Goal: Information Seeking & Learning: Learn about a topic

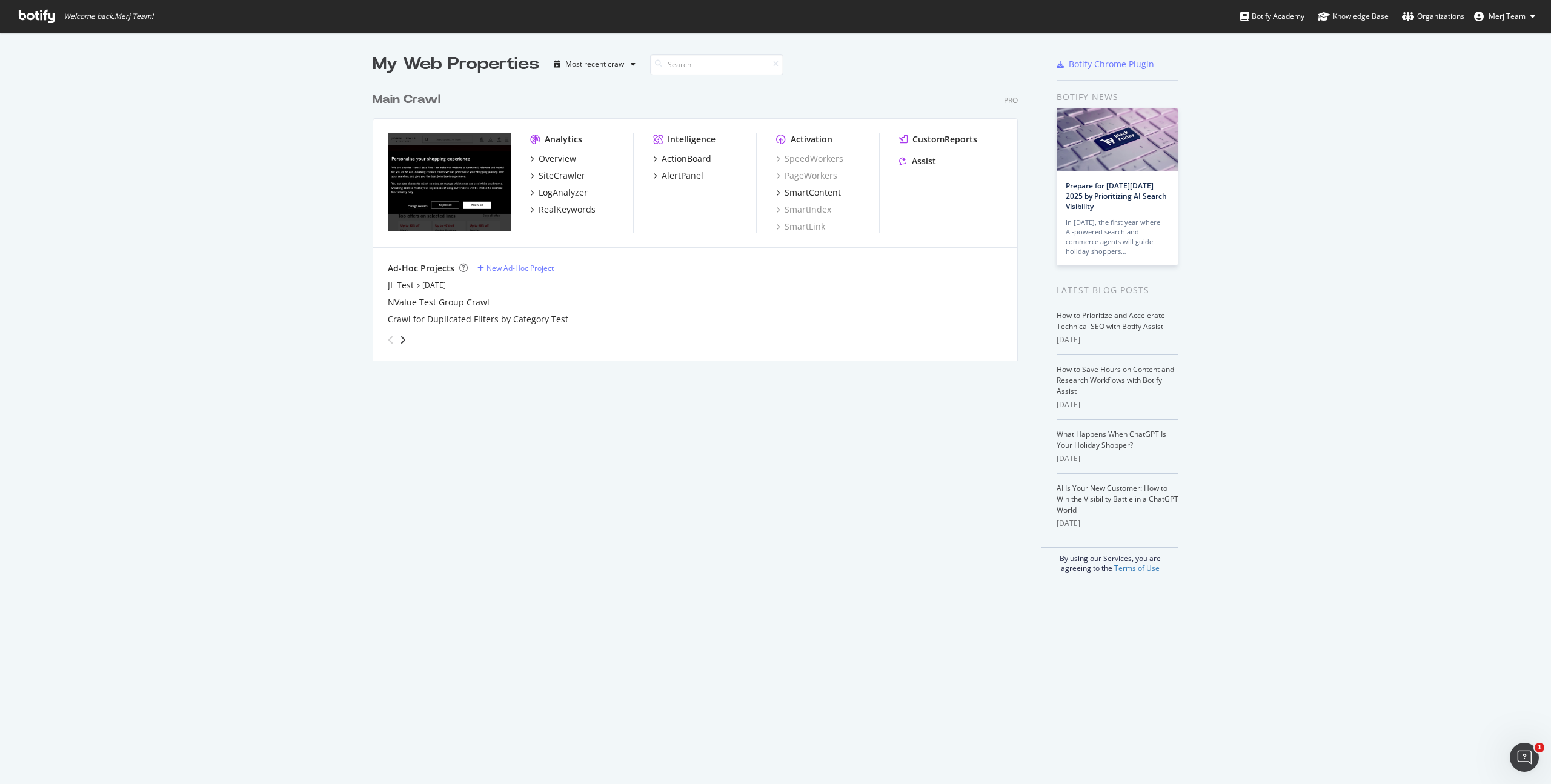
click at [1502, 20] on span "Merj Team" at bounding box center [1507, 16] width 37 height 10
click at [539, 160] on div "Overview" at bounding box center [557, 159] width 37 height 12
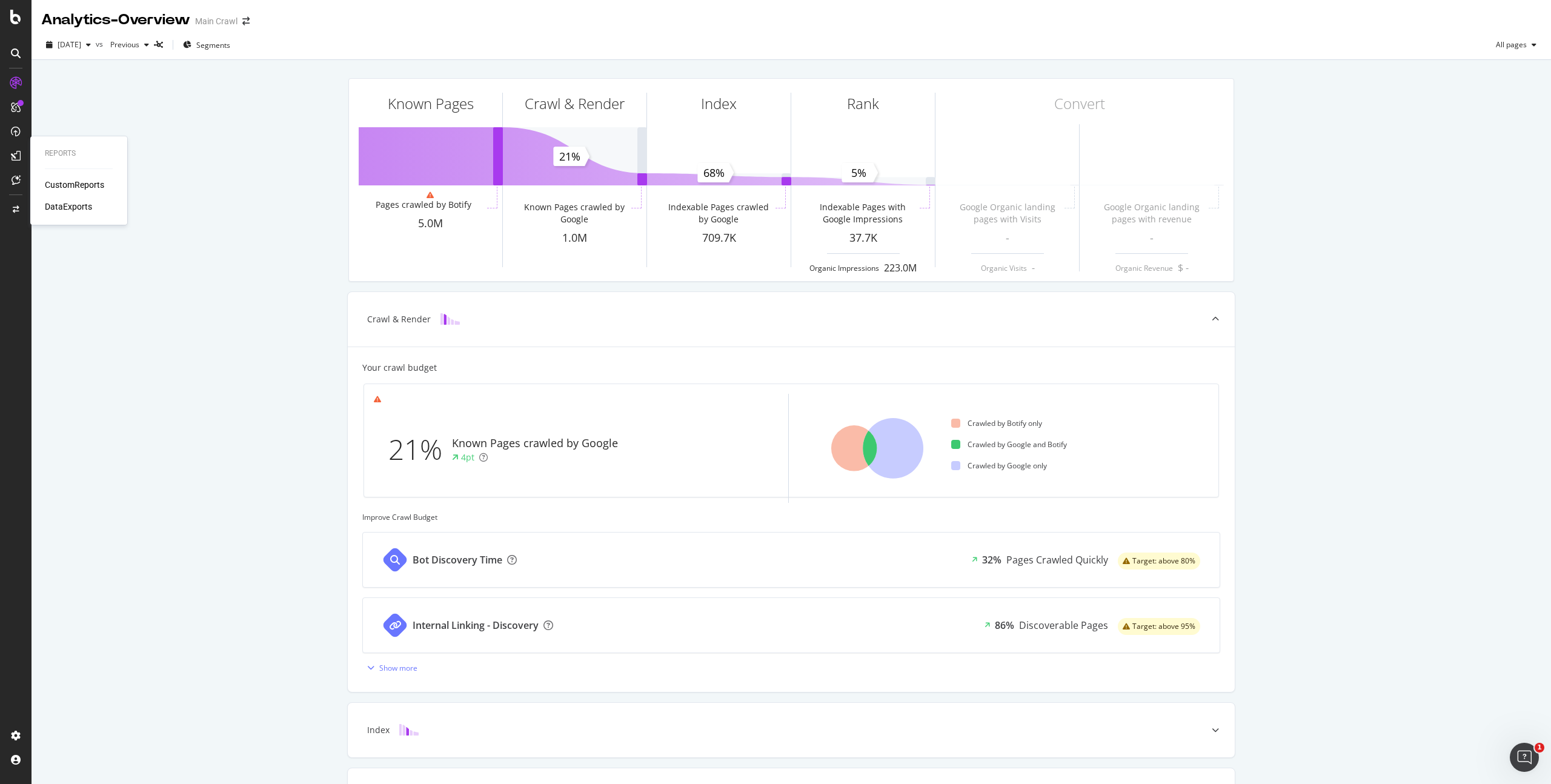
click at [81, 206] on div "DataExports" at bounding box center [68, 206] width 47 height 12
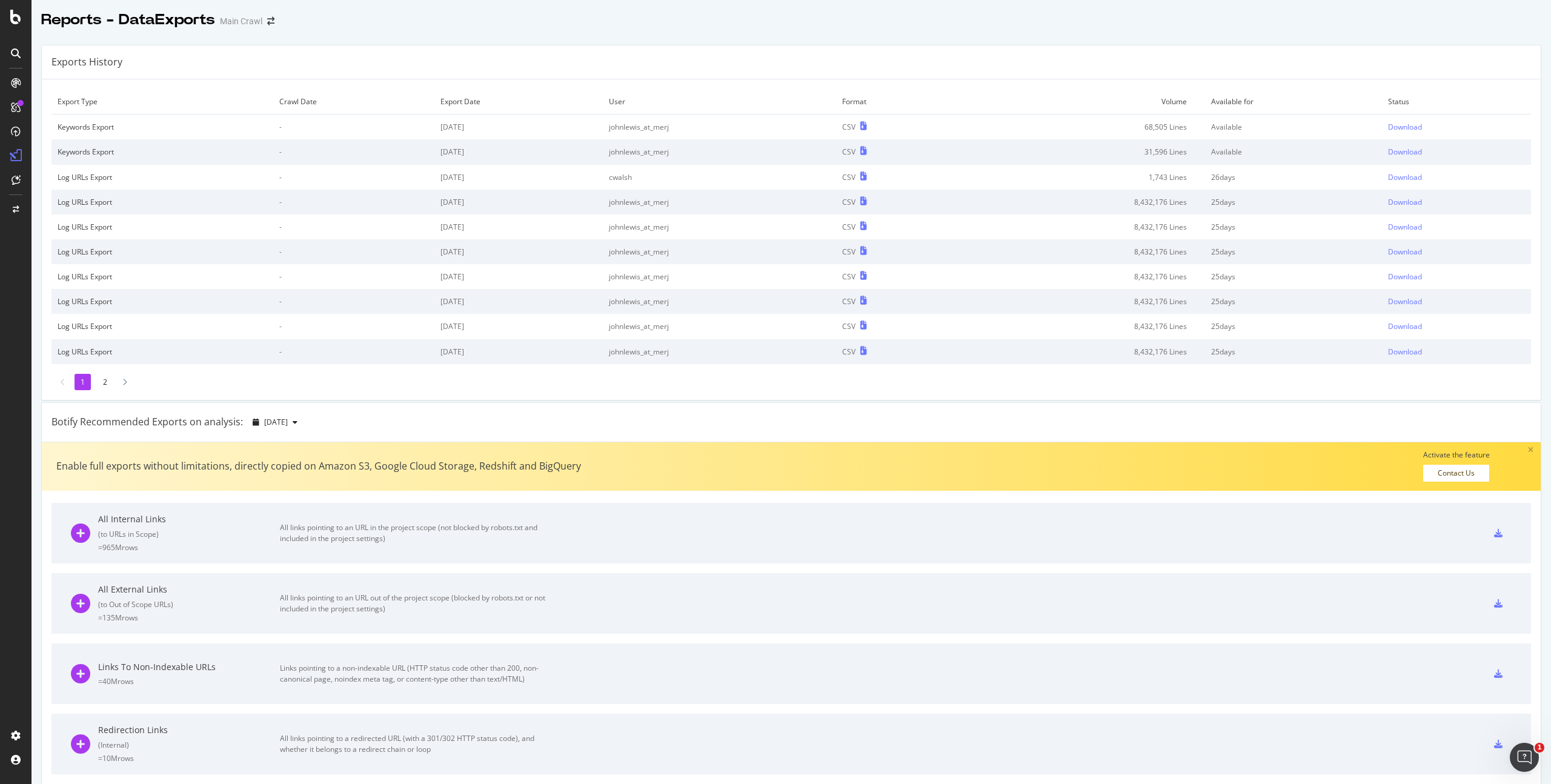
click at [82, 128] on div "Keywords Export" at bounding box center [163, 127] width 210 height 10
click at [93, 202] on div "EngagementAnalytics" at bounding box center [86, 199] width 83 height 12
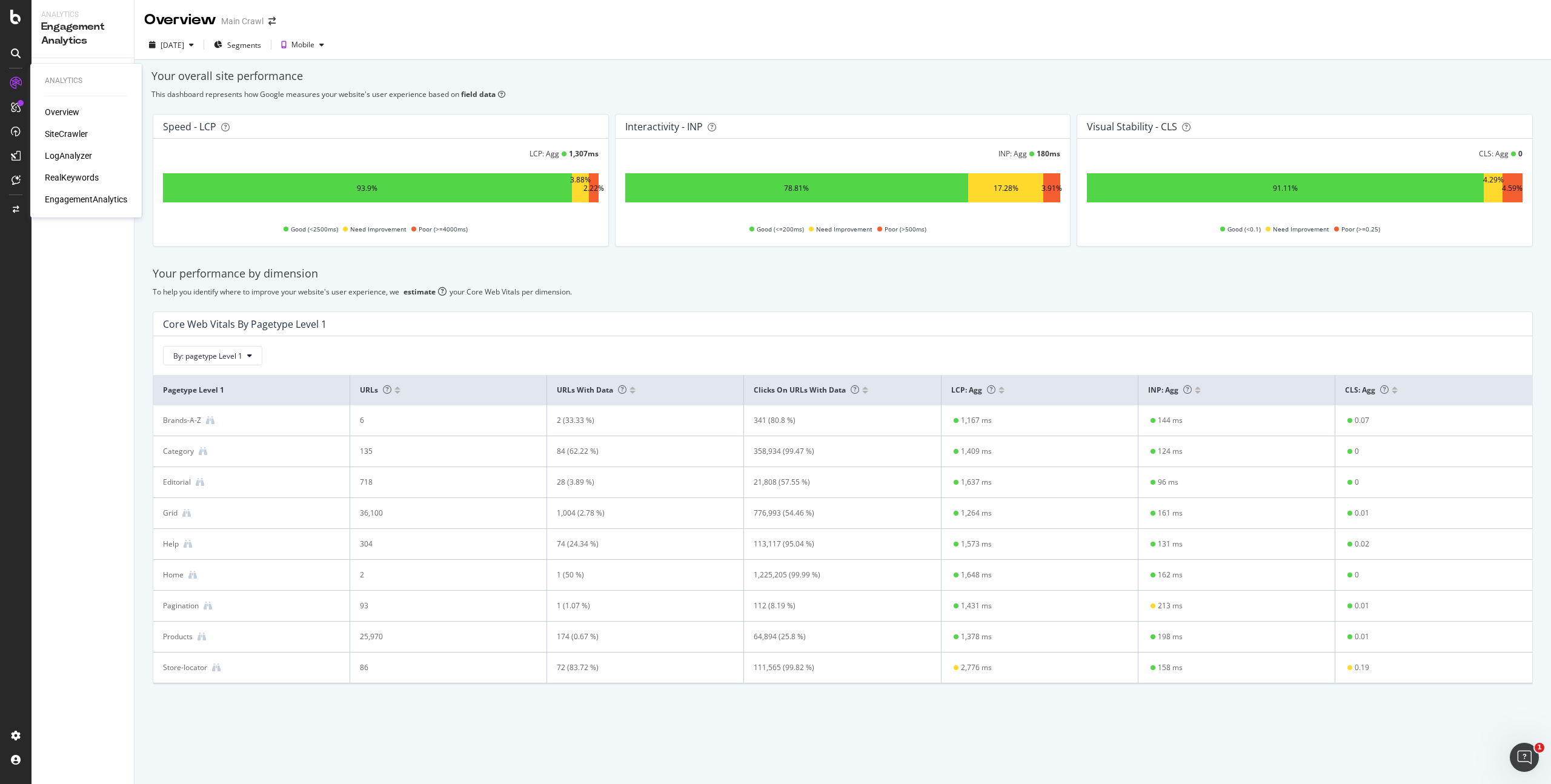
click at [81, 112] on div "Overview" at bounding box center [86, 112] width 83 height 12
click at [71, 177] on div "RealKeywords" at bounding box center [71, 177] width 54 height 12
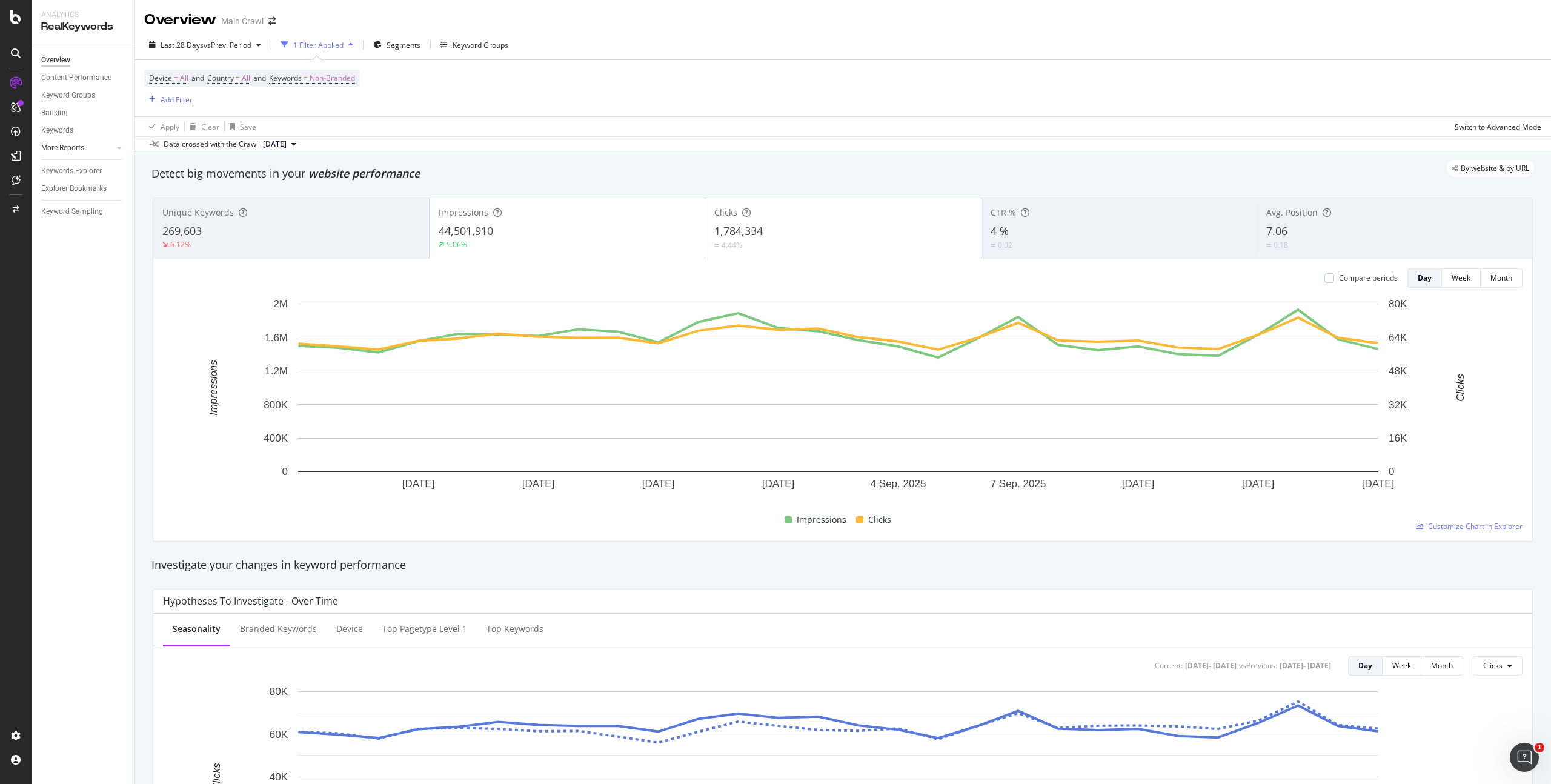
click at [107, 149] on div at bounding box center [107, 147] width 12 height 12
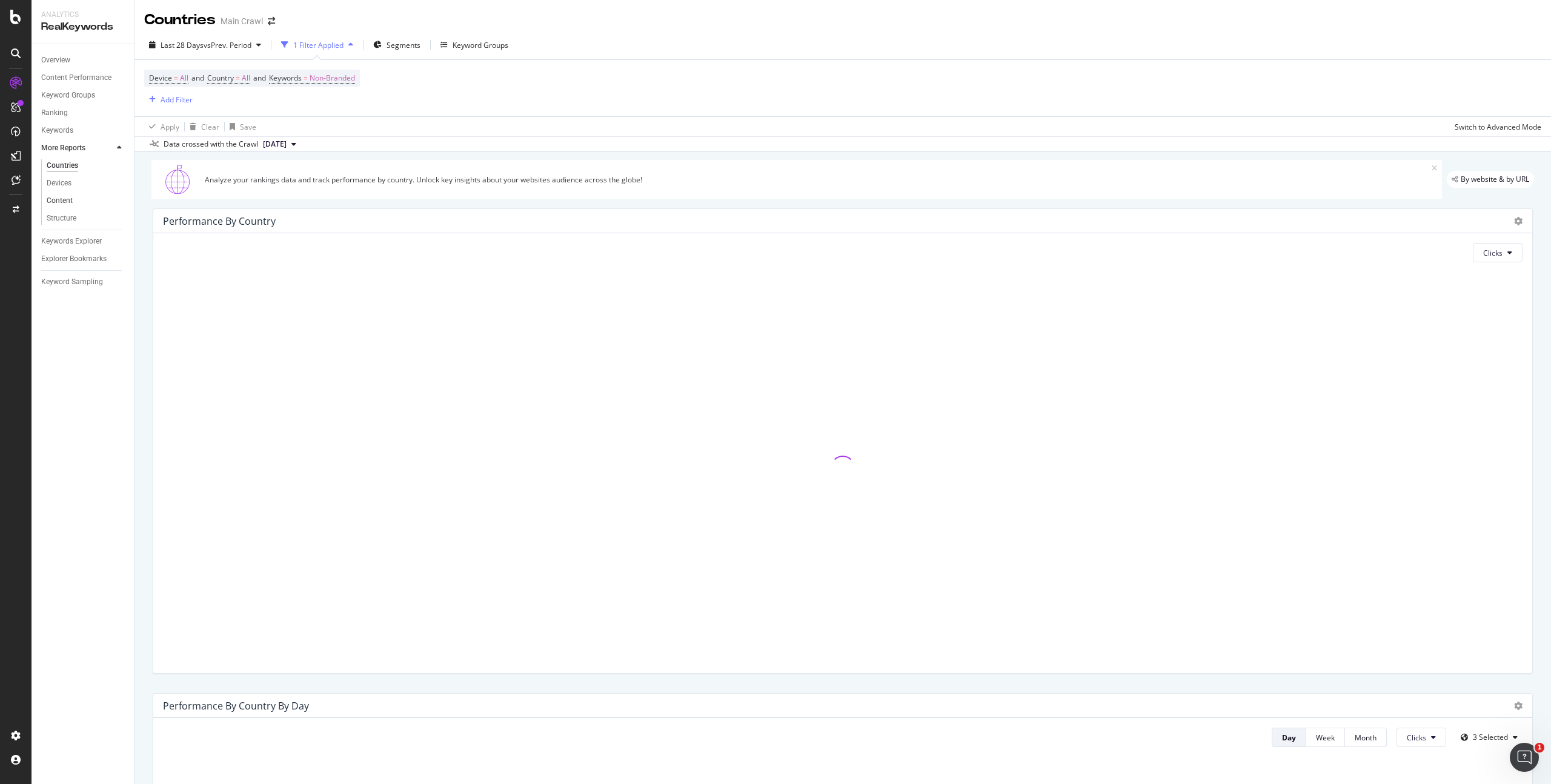
click at [73, 196] on link "Content" at bounding box center [86, 200] width 79 height 12
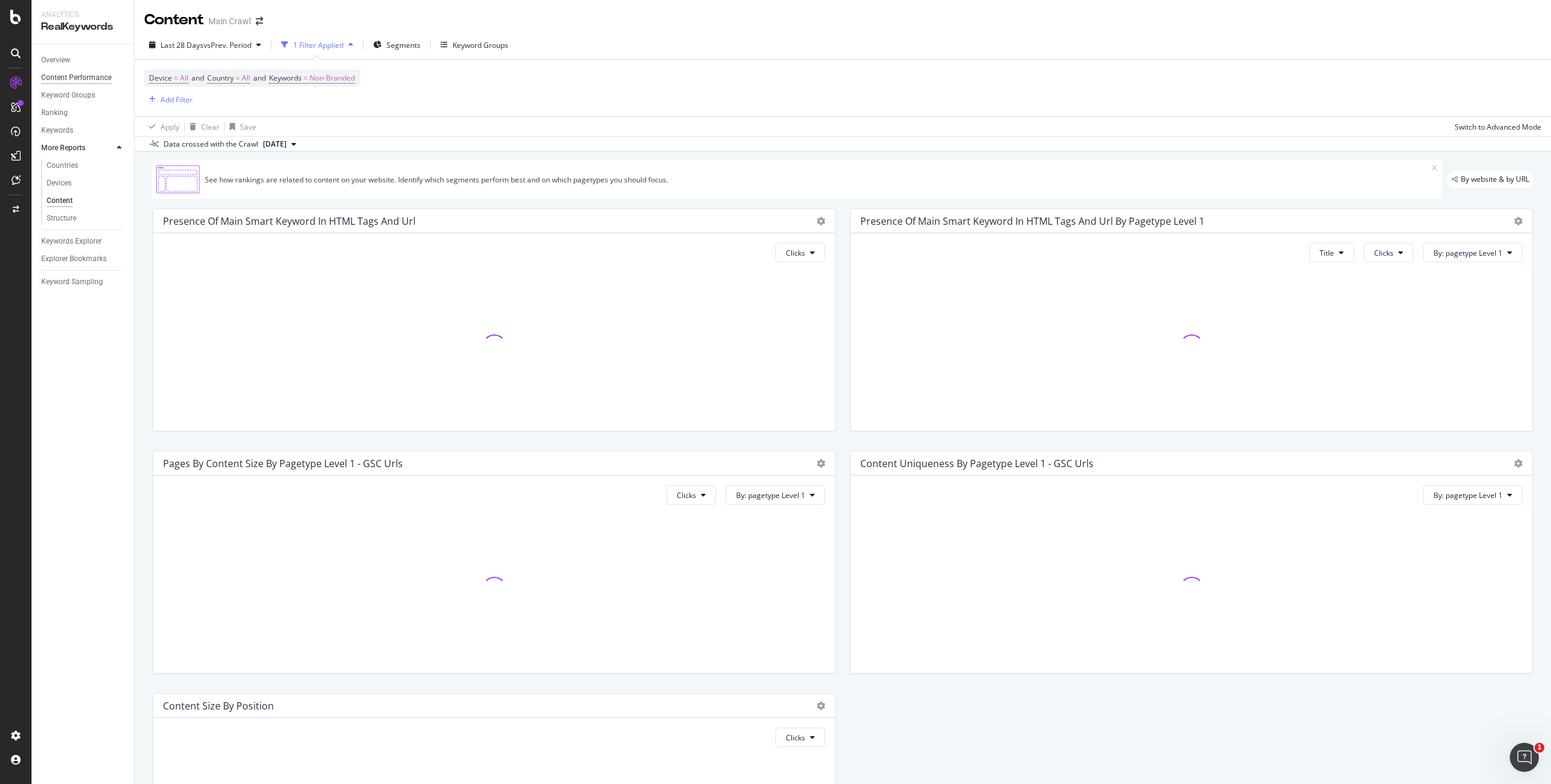
click at [76, 75] on div "Content Performance" at bounding box center [76, 77] width 70 height 12
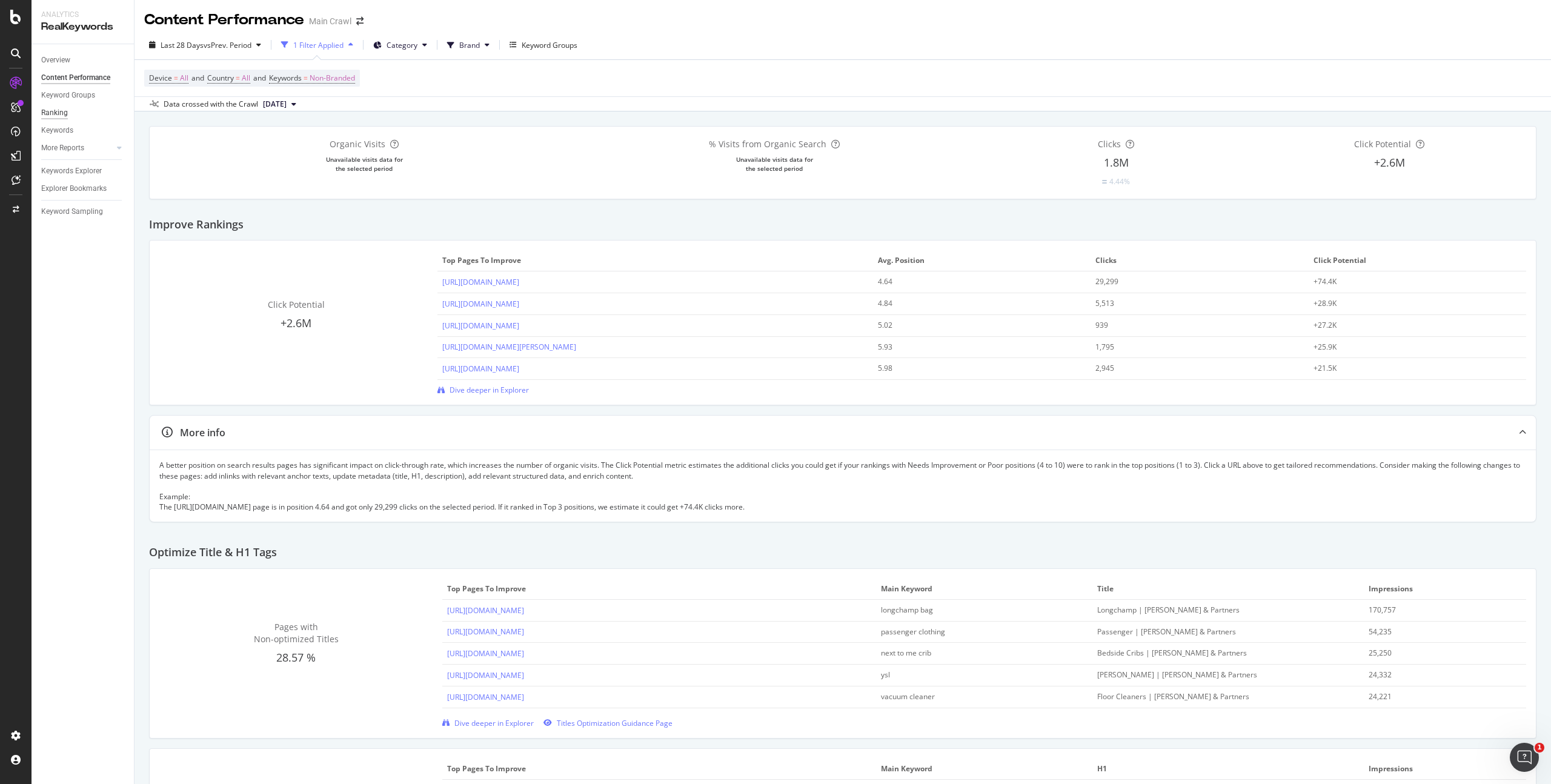
click at [67, 111] on div "Ranking" at bounding box center [54, 113] width 27 height 12
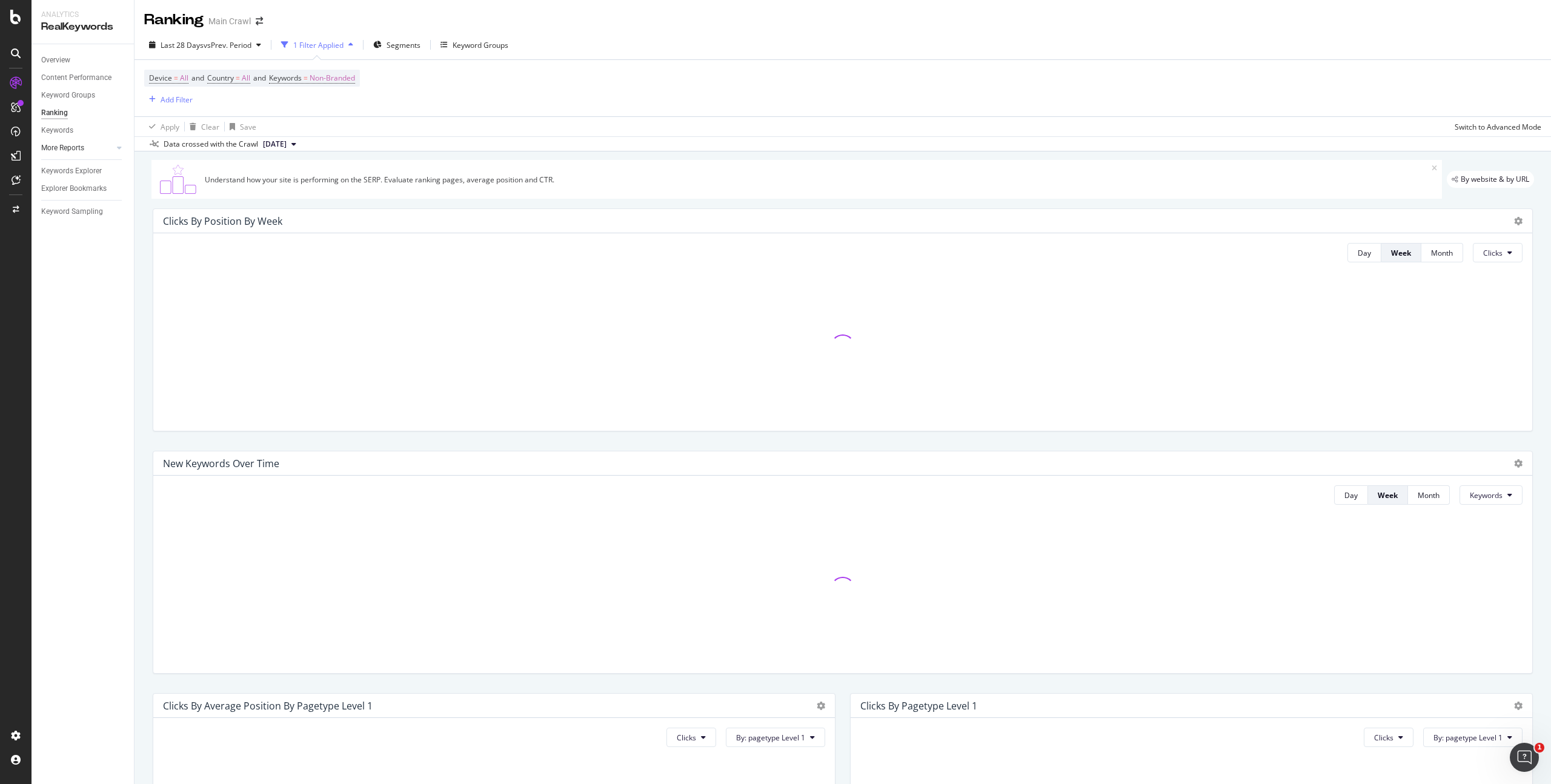
click at [109, 145] on div at bounding box center [107, 147] width 12 height 12
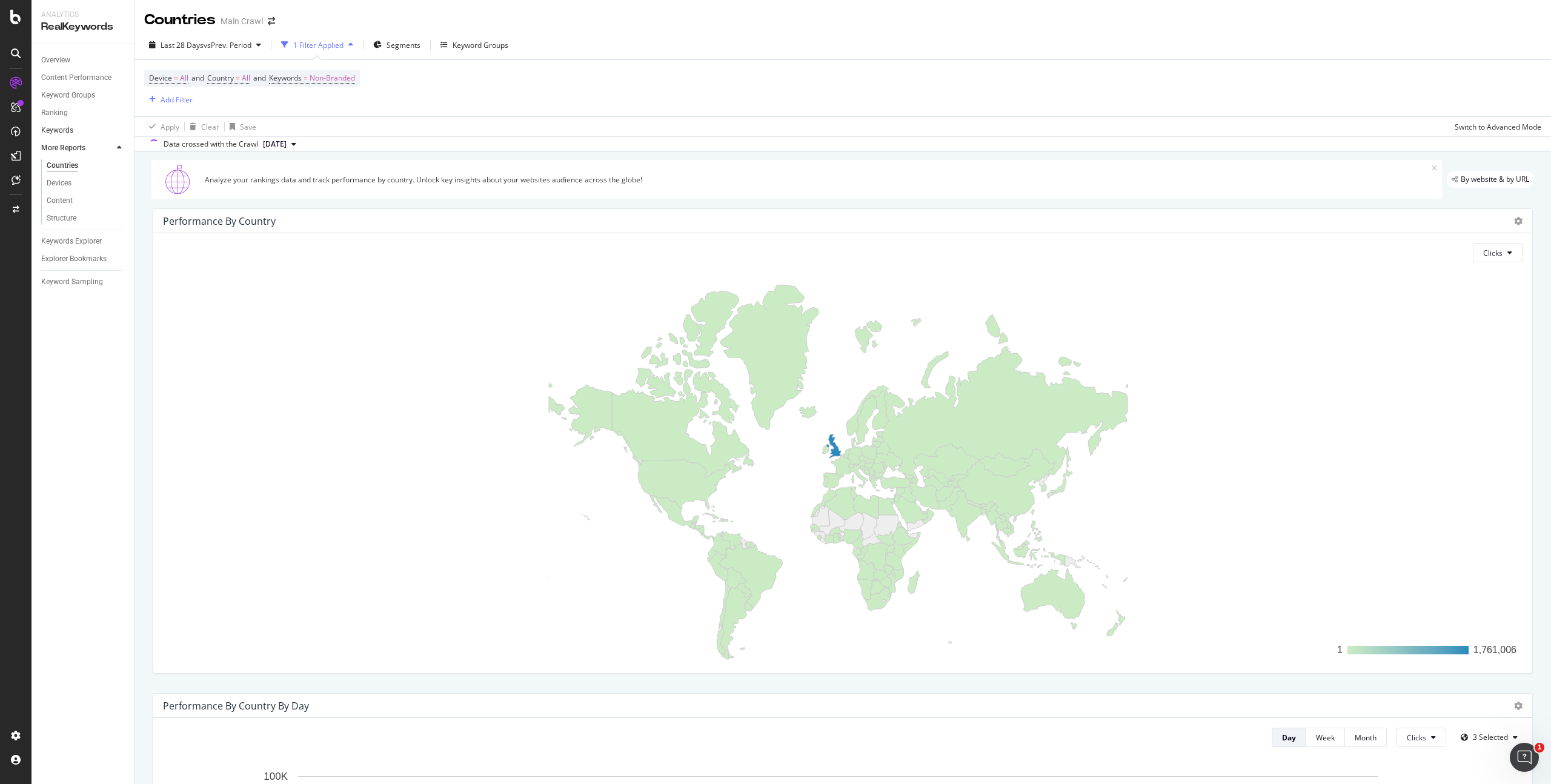
click at [76, 128] on link "Keywords" at bounding box center [83, 130] width 85 height 12
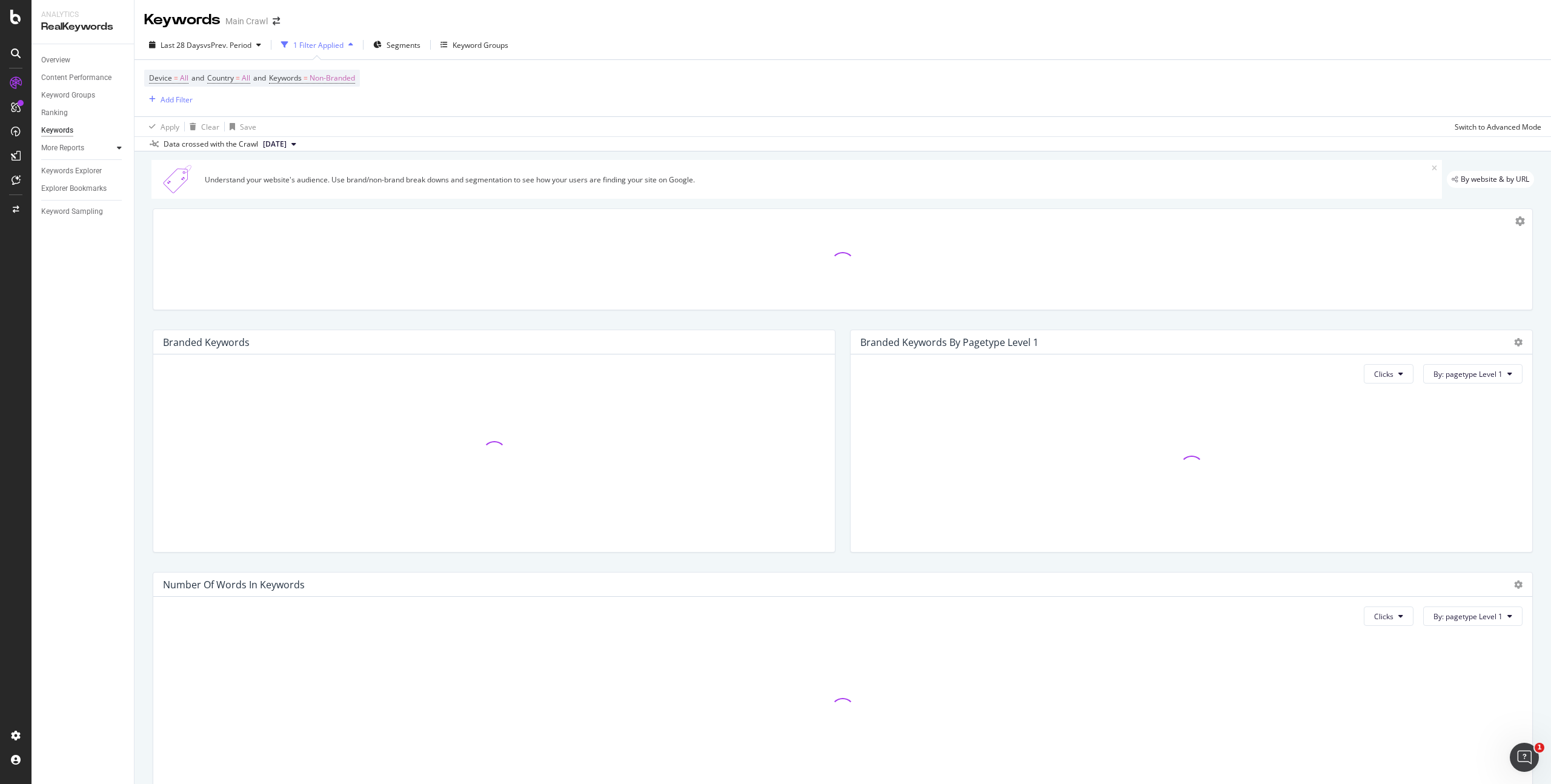
click at [118, 144] on icon at bounding box center [119, 147] width 5 height 7
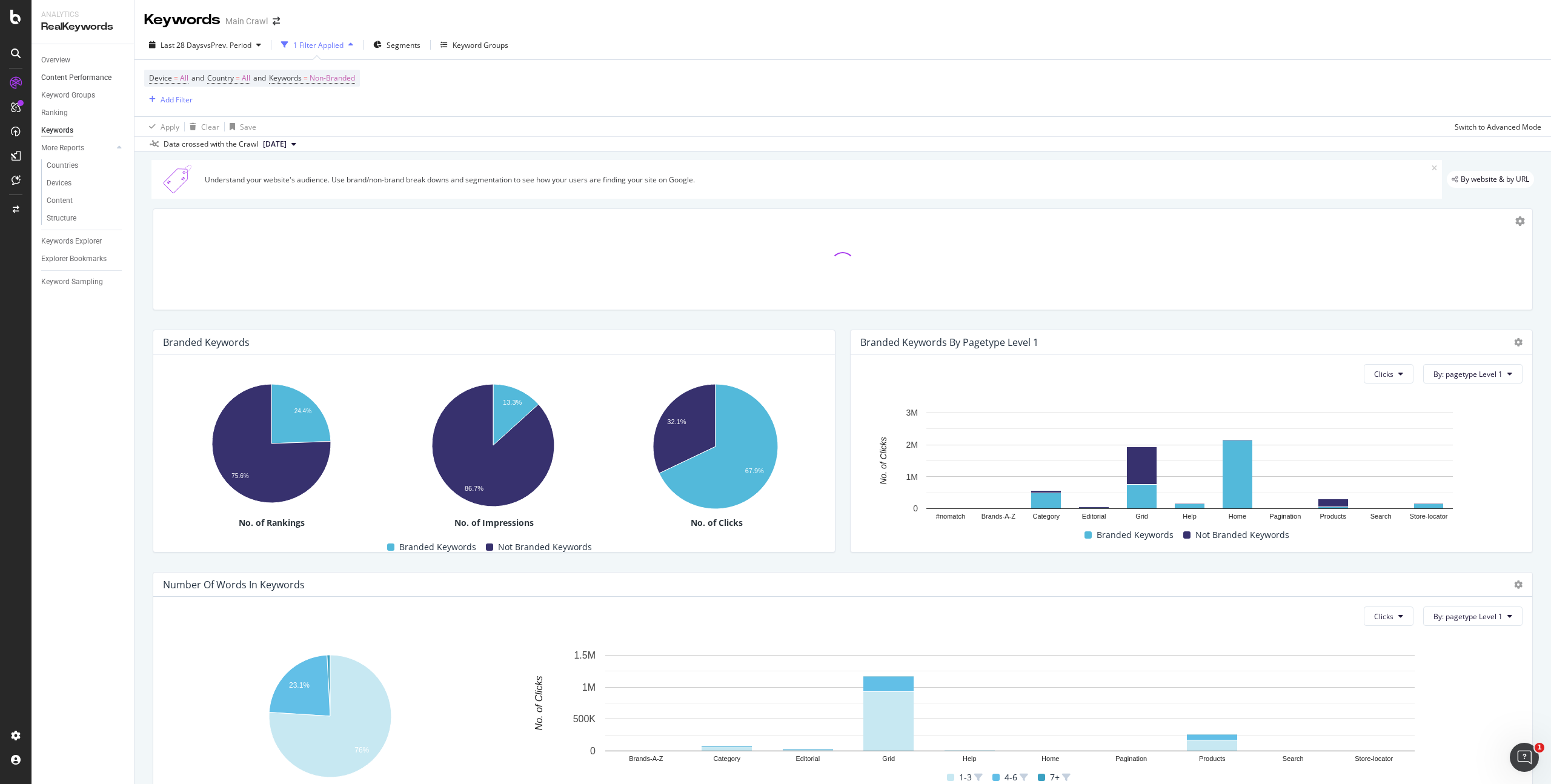
click at [116, 83] on div at bounding box center [119, 77] width 12 height 12
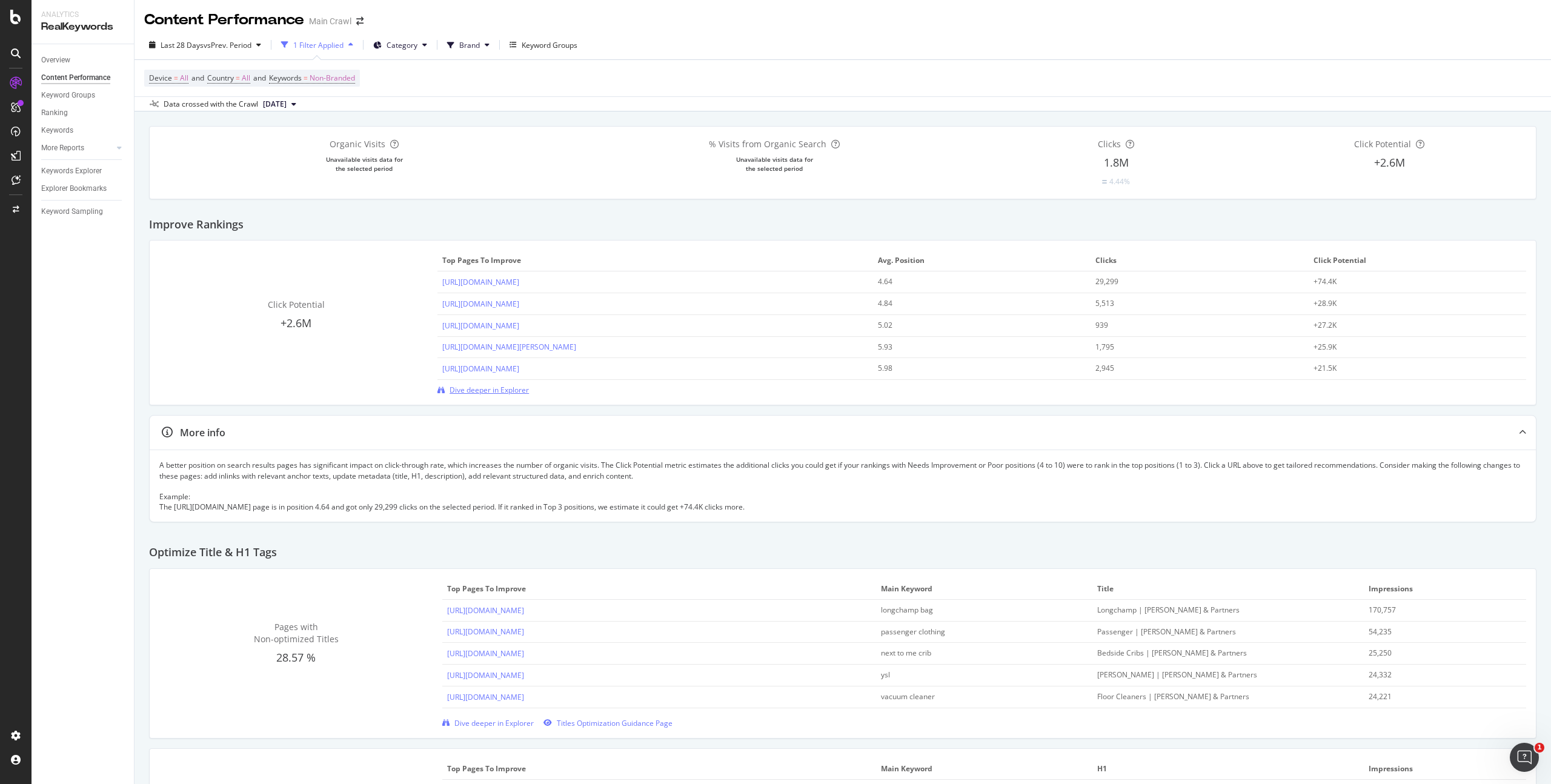
click at [467, 384] on span "Dive deeper in Explorer" at bounding box center [489, 390] width 79 height 10
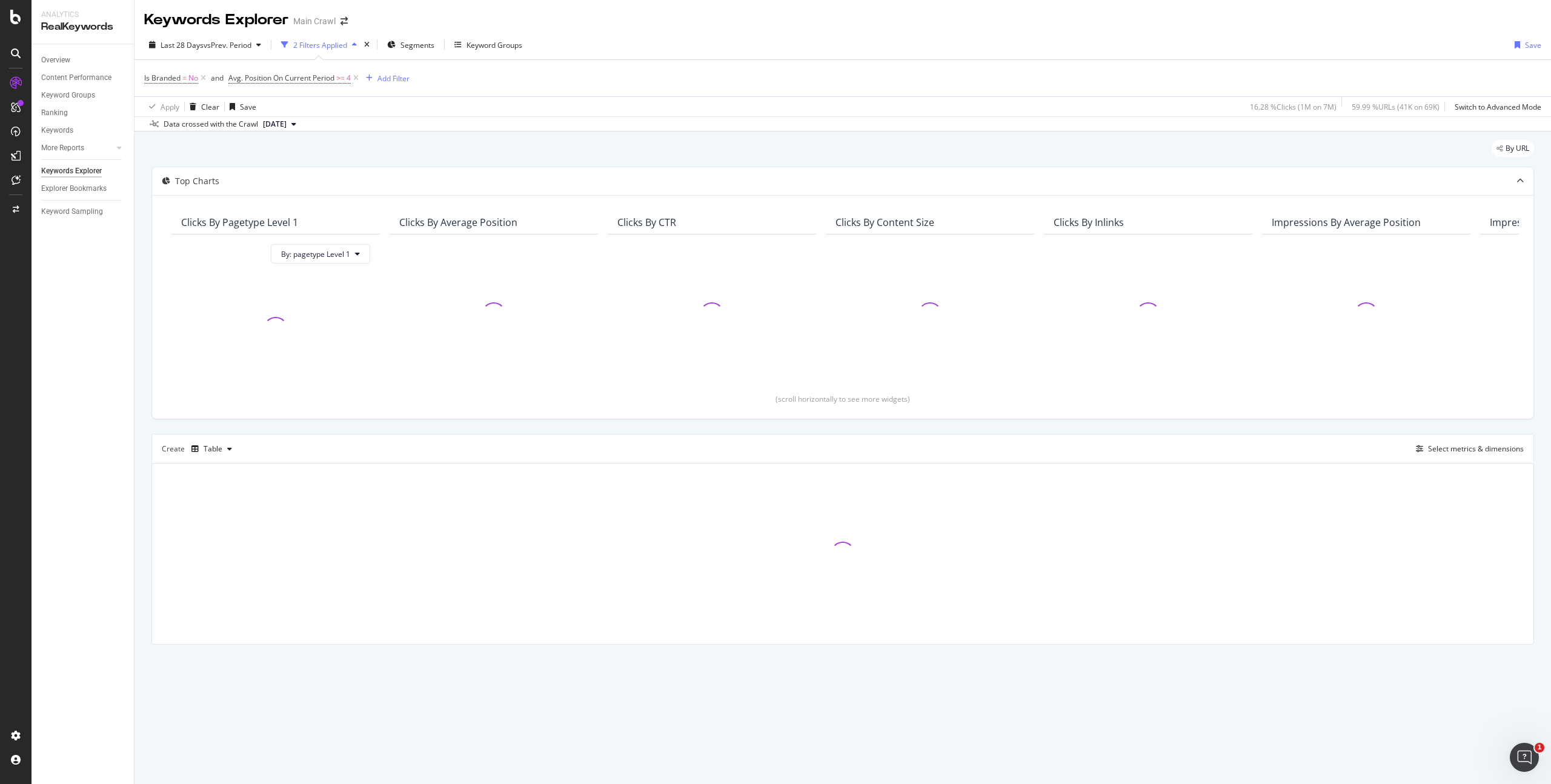
click at [358, 76] on icon at bounding box center [356, 78] width 10 height 12
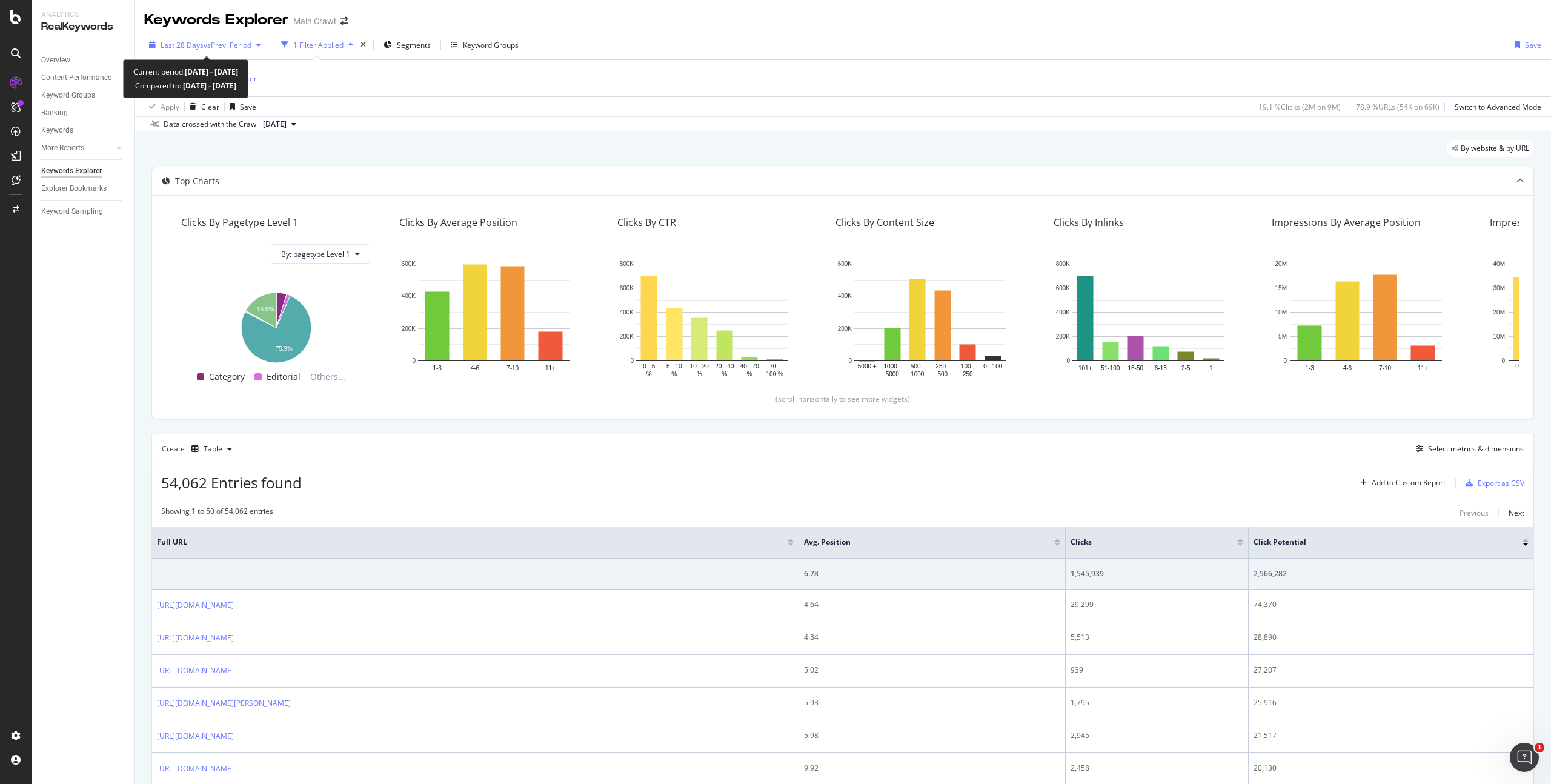
click at [248, 42] on span "vs Prev. Period" at bounding box center [227, 45] width 48 height 10
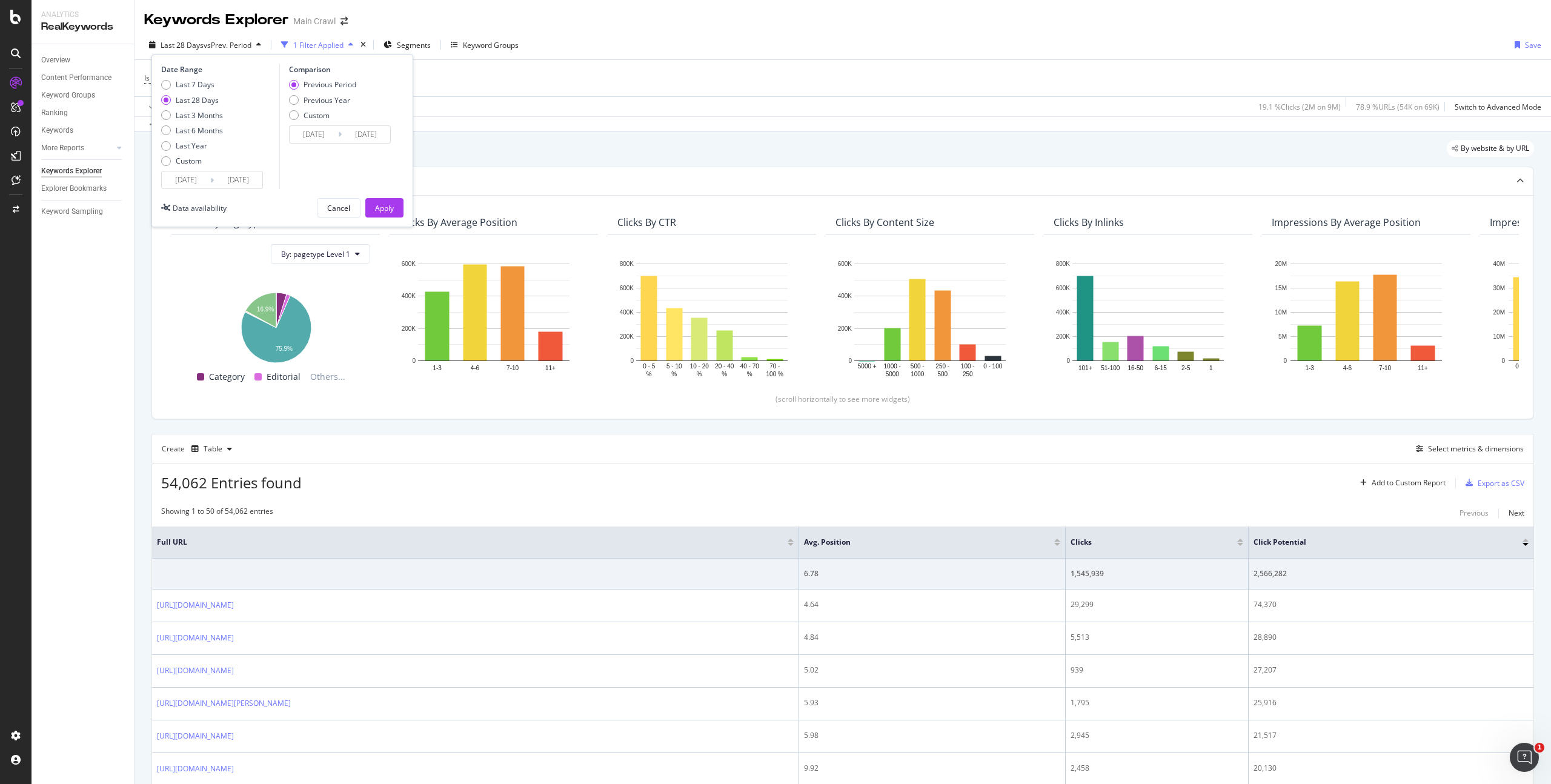
click at [248, 42] on span "vs Prev. Period" at bounding box center [227, 45] width 48 height 10
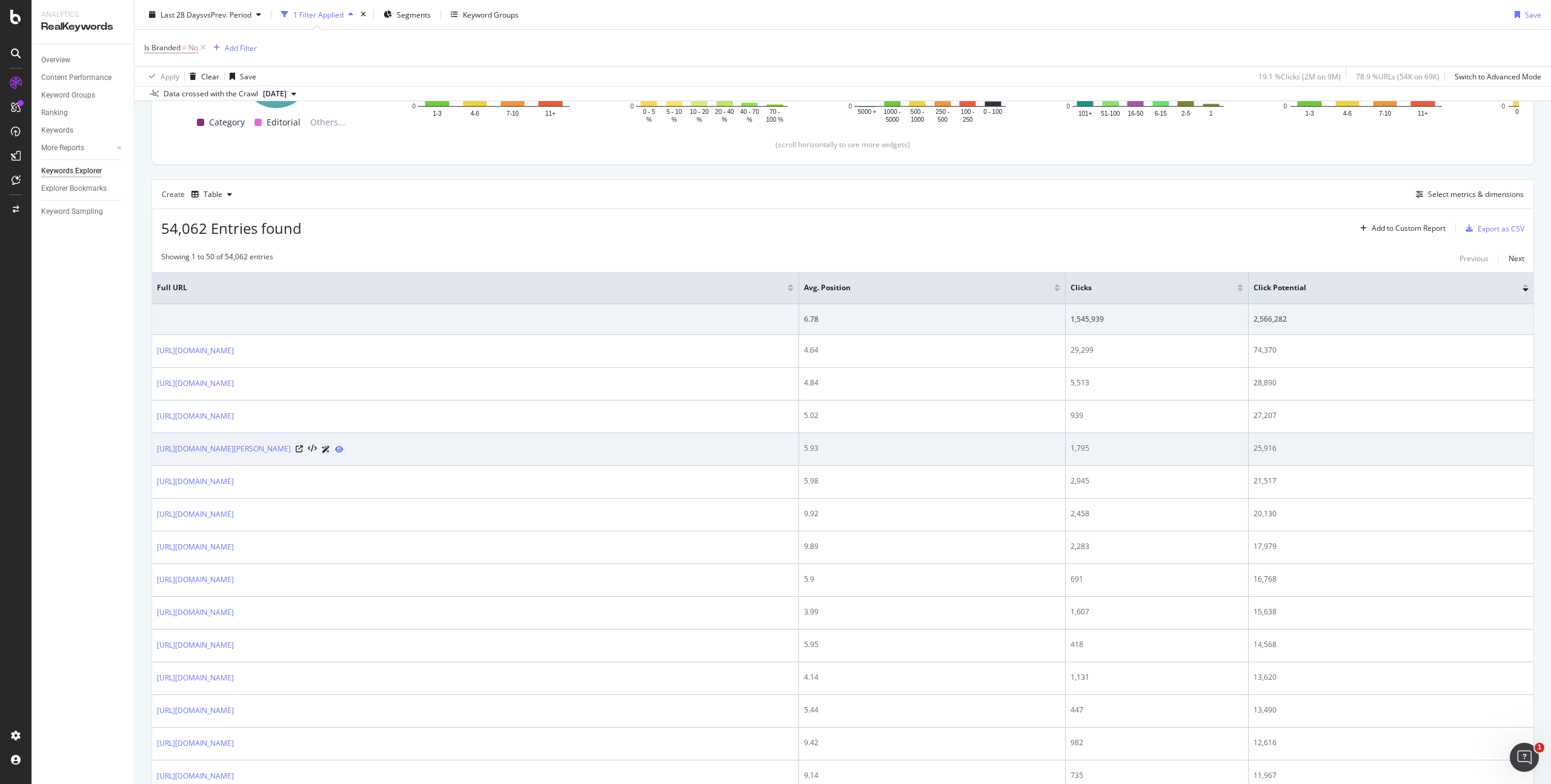
scroll to position [177, 0]
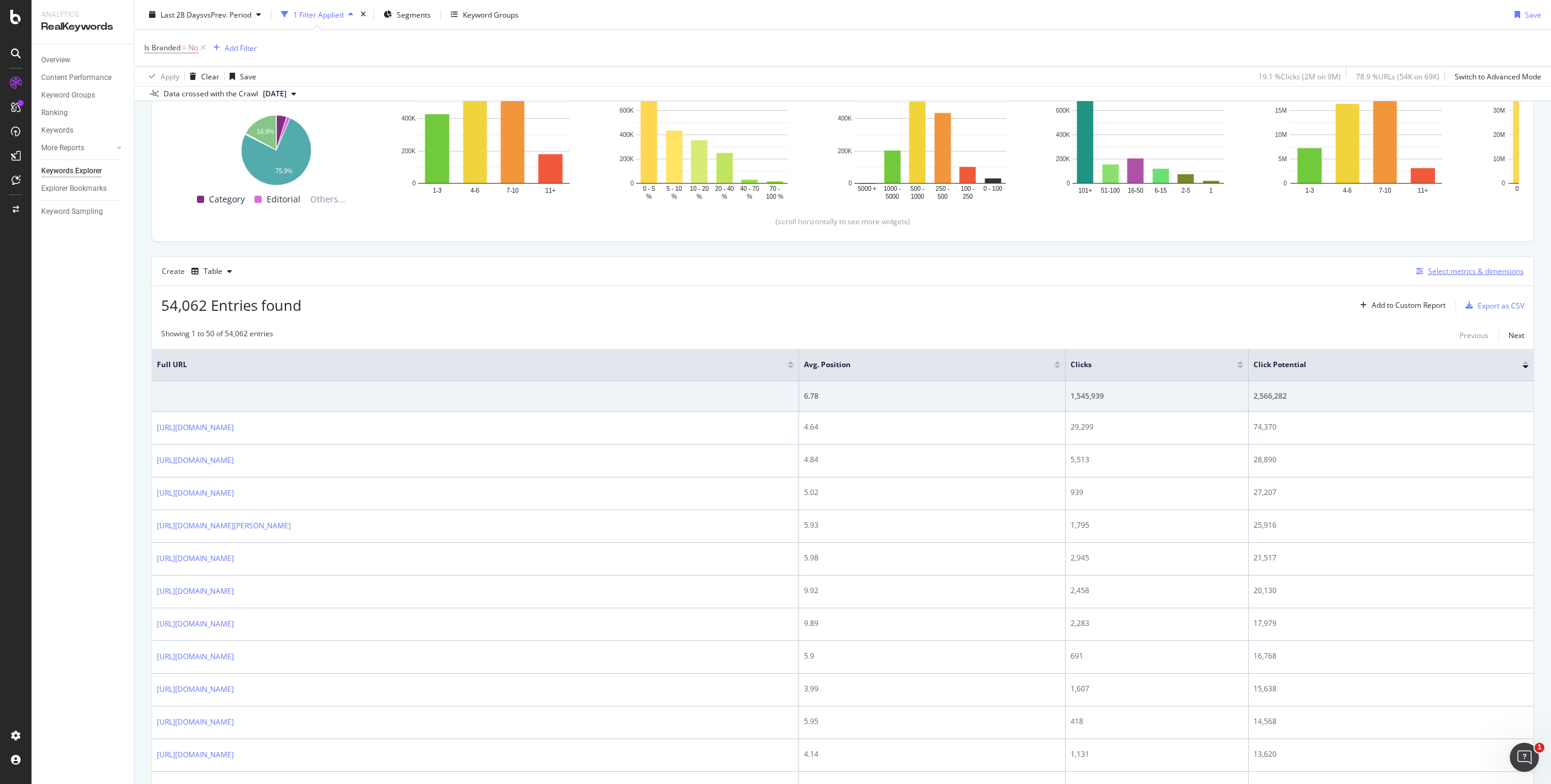
click at [1452, 273] on div "Select metrics & dimensions" at bounding box center [1476, 271] width 96 height 10
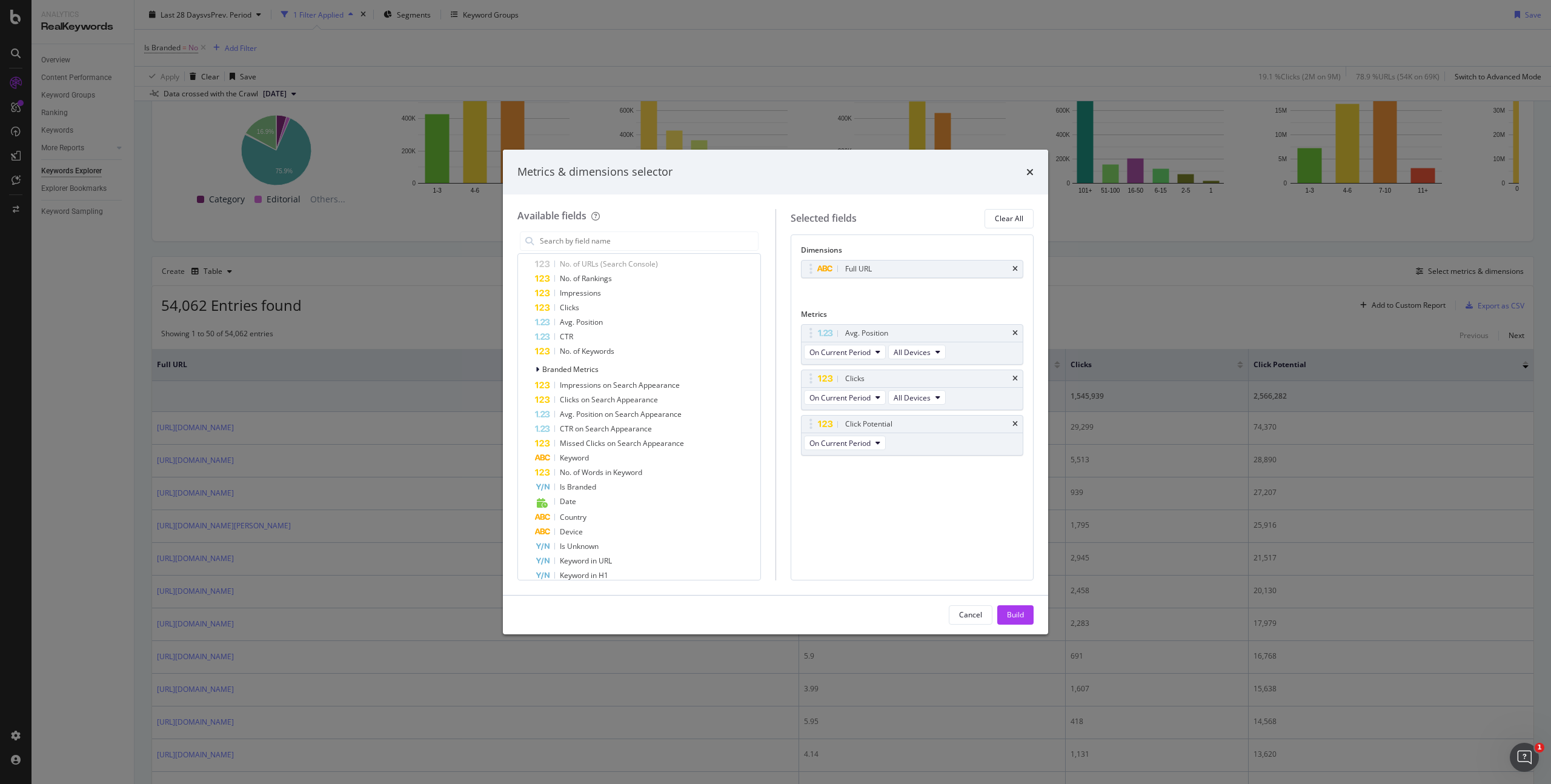
scroll to position [225, 0]
click at [600, 302] on div "Clicks" at bounding box center [647, 301] width 223 height 14
click at [873, 486] on span "On Compared Period" at bounding box center [845, 489] width 71 height 10
click at [881, 569] on div "Diff. between Periods - Value" at bounding box center [873, 576] width 136 height 18
click at [1016, 425] on icon "times" at bounding box center [1015, 424] width 5 height 7
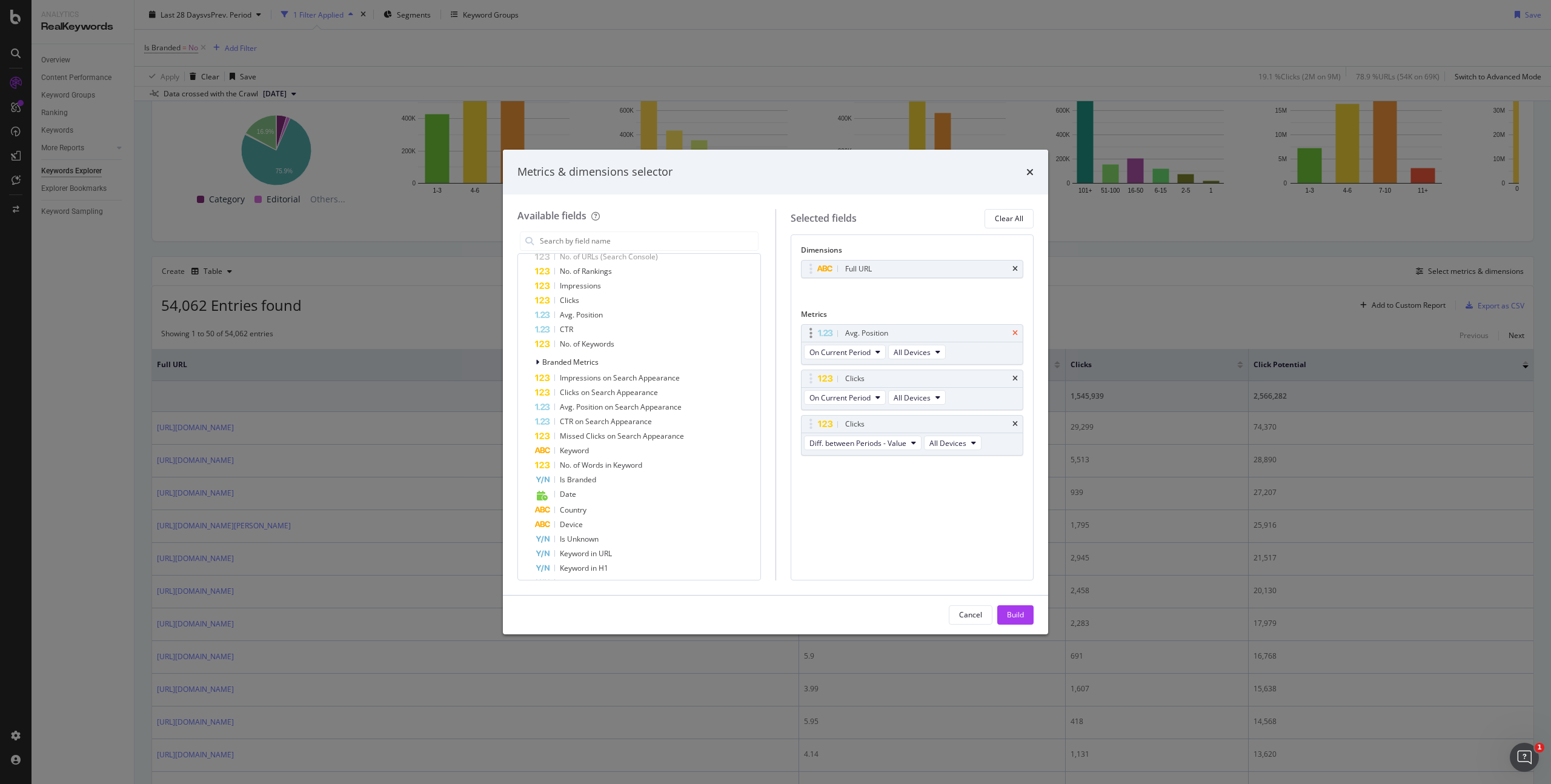
click at [1016, 329] on icon "times" at bounding box center [1015, 333] width 5 height 7
click at [1018, 608] on div "Build" at bounding box center [1016, 615] width 17 height 18
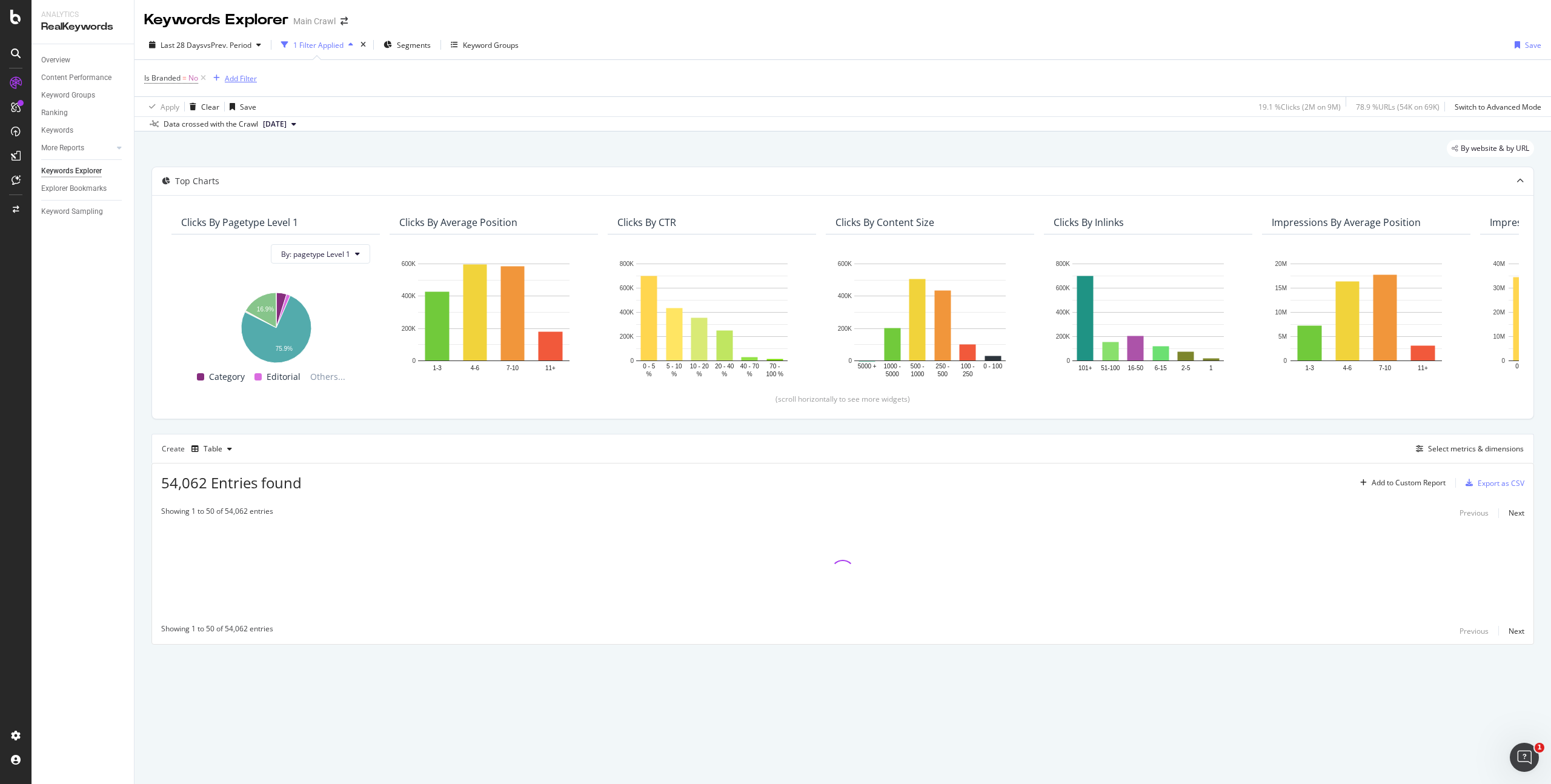
click at [240, 83] on div "Add Filter" at bounding box center [240, 79] width 32 height 10
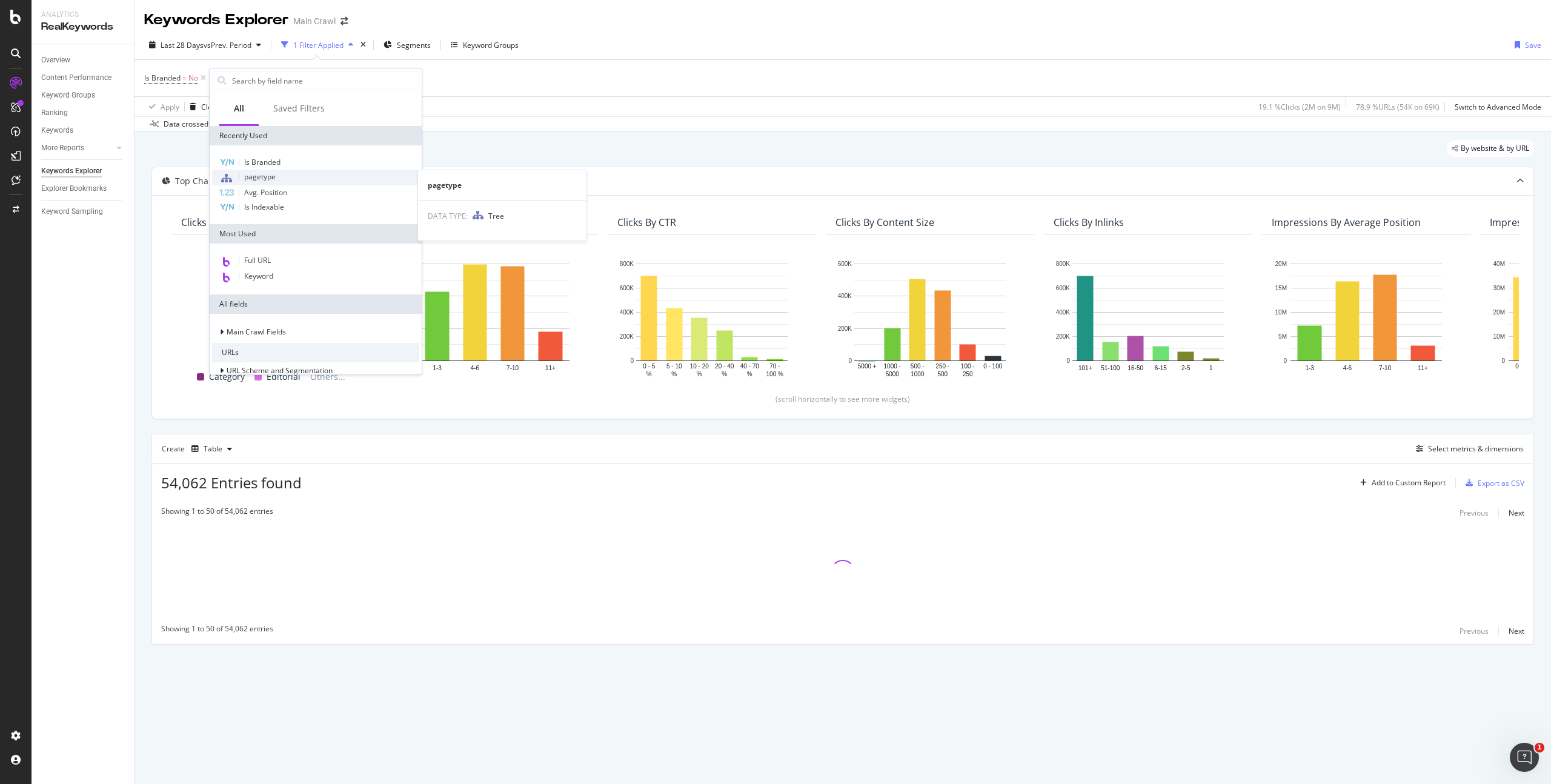
click at [326, 174] on div "pagetype" at bounding box center [316, 177] width 207 height 16
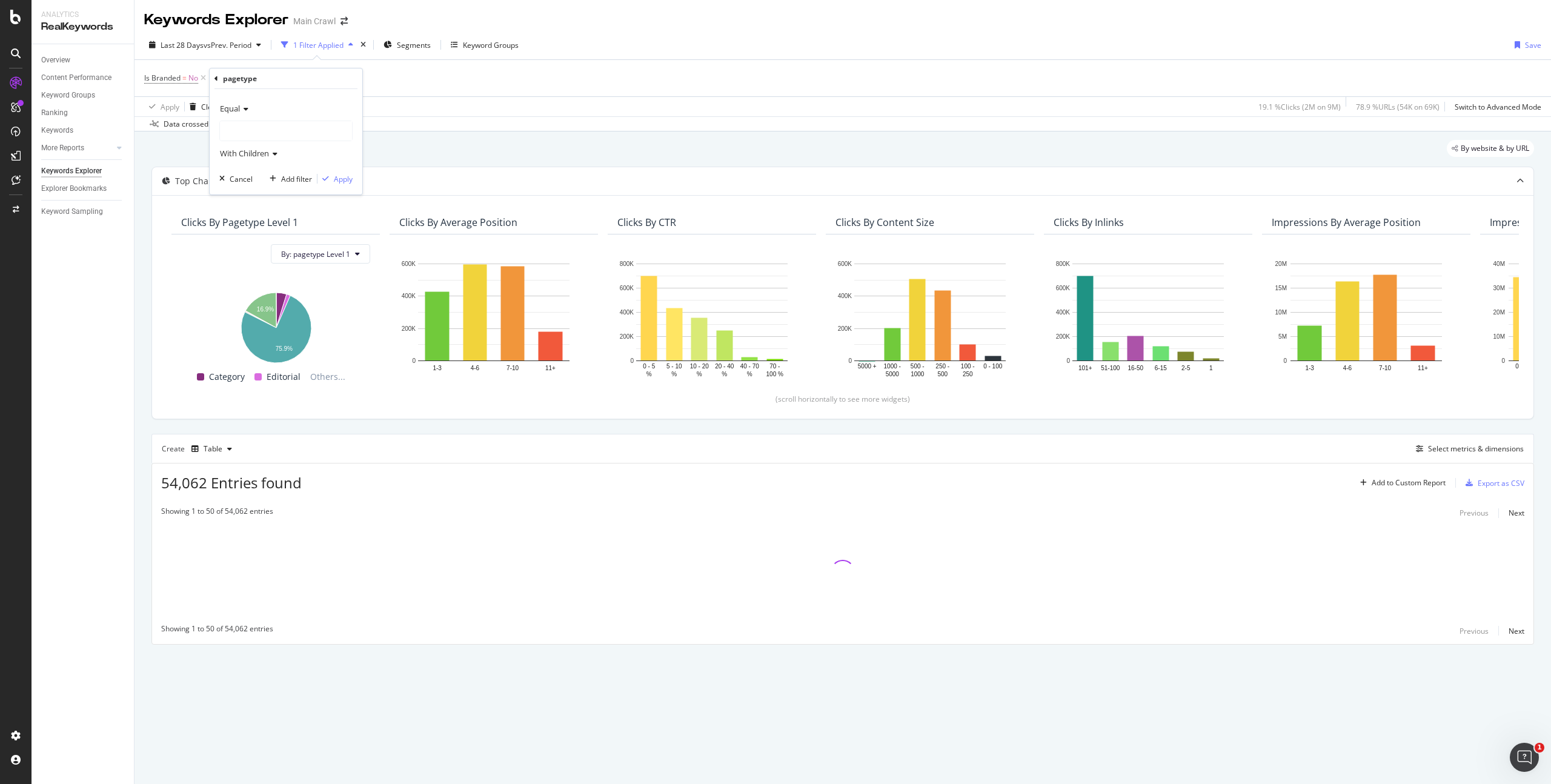
click at [301, 133] on div at bounding box center [286, 131] width 132 height 20
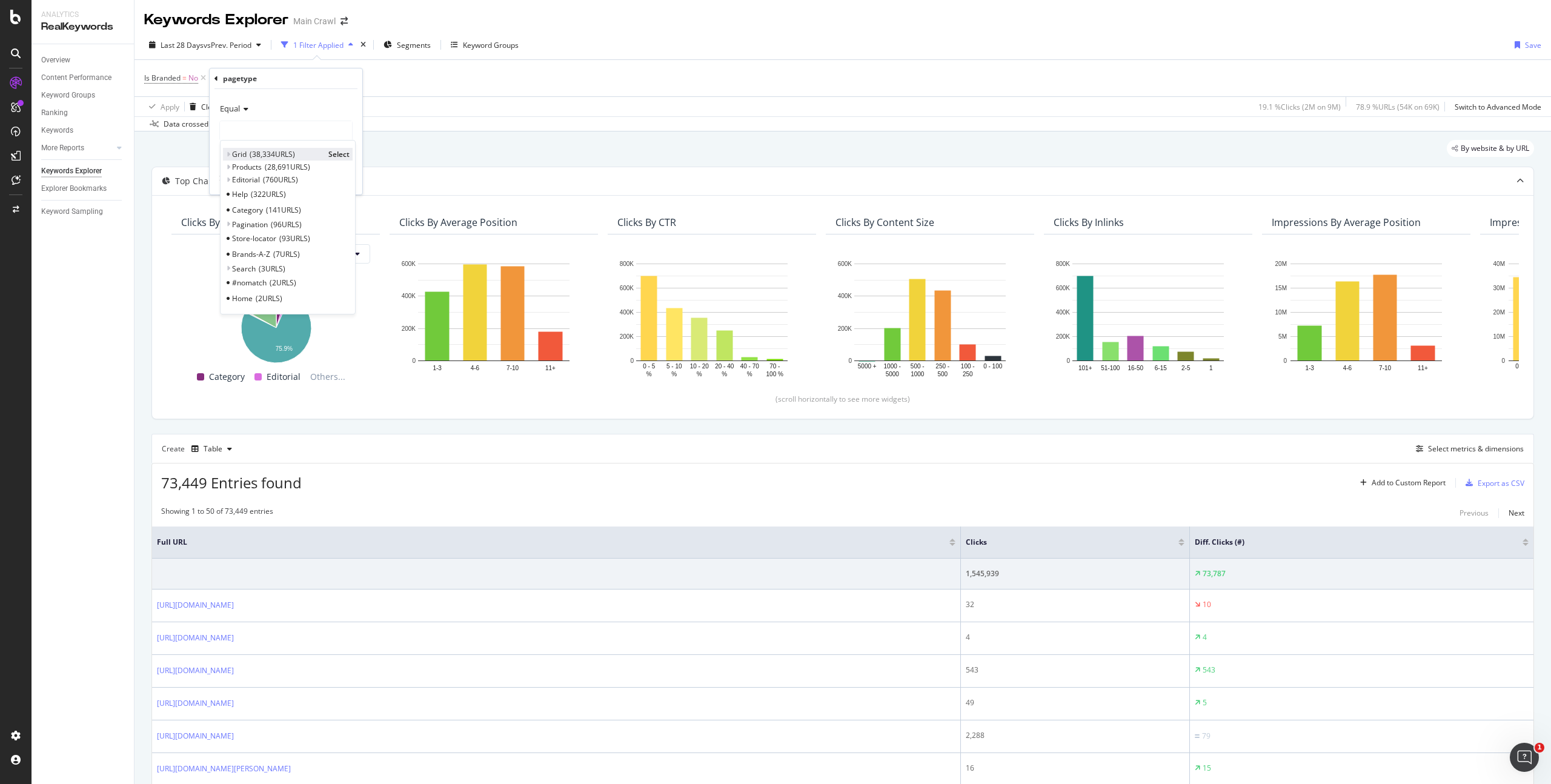
click at [340, 154] on span "Select" at bounding box center [339, 154] width 21 height 10
click at [321, 138] on div "Grid" at bounding box center [286, 131] width 132 height 20
click at [294, 168] on span "28,691 URLS" at bounding box center [287, 167] width 45 height 10
click at [341, 167] on span "Select" at bounding box center [339, 167] width 21 height 10
click at [246, 132] on span "Products" at bounding box center [237, 130] width 33 height 11
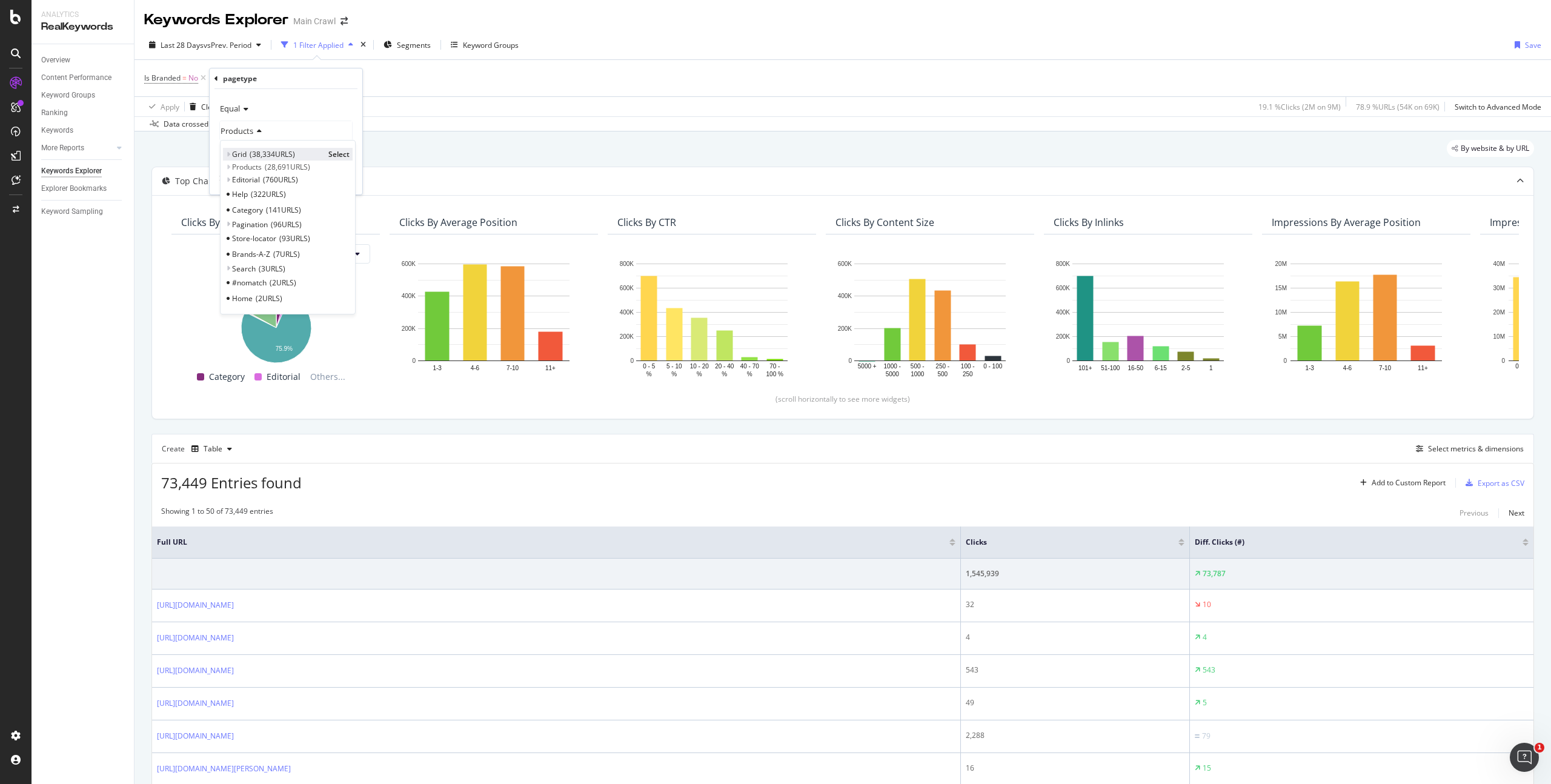
click at [242, 153] on span "Grid" at bounding box center [239, 154] width 14 height 10
click at [342, 151] on span "Select" at bounding box center [339, 154] width 21 height 10
click at [342, 188] on div "Equal Grid With Children Cancel Add filter Apply" at bounding box center [286, 141] width 153 height 105
click at [343, 179] on div "Apply" at bounding box center [343, 179] width 19 height 10
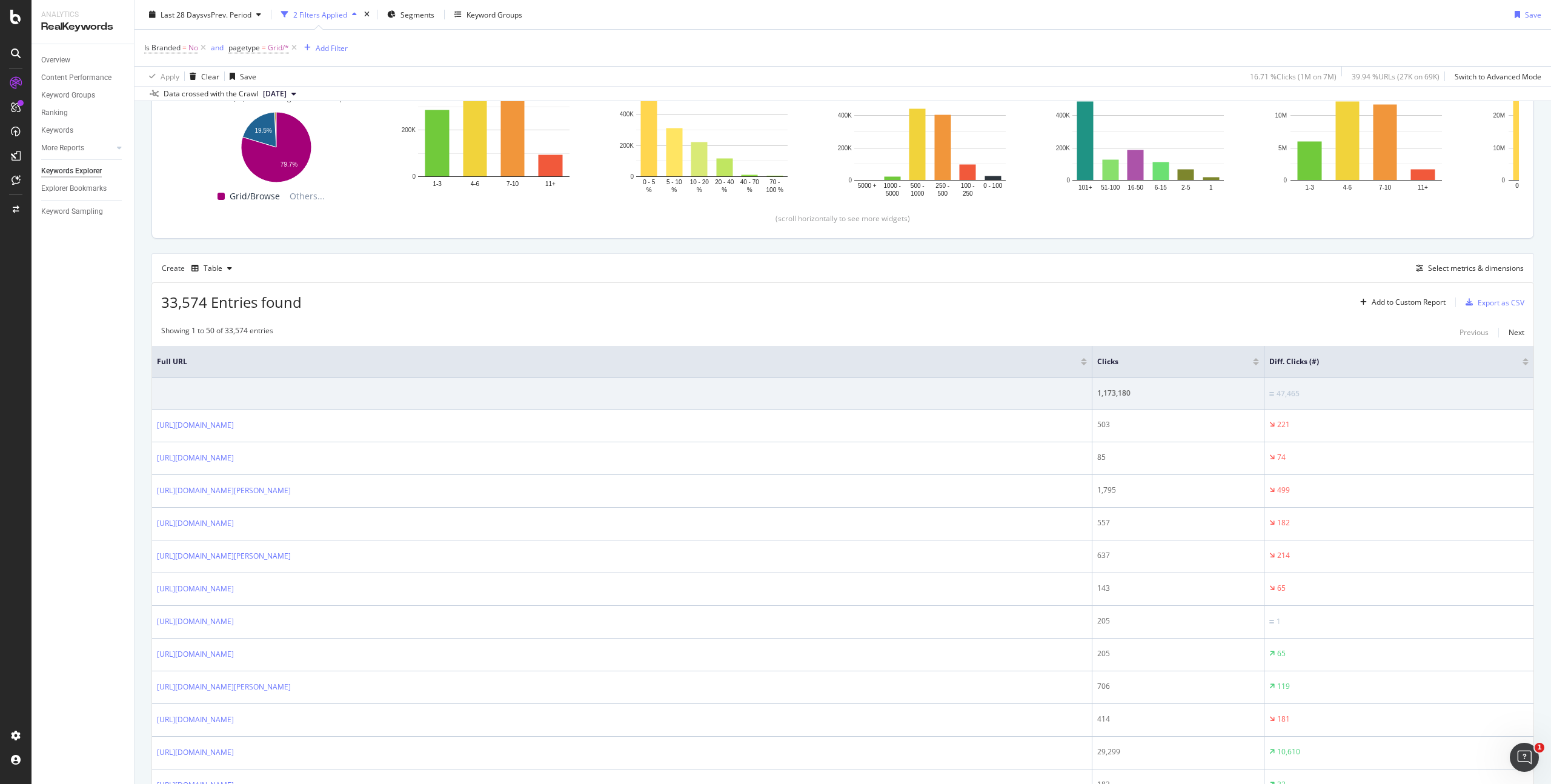
scroll to position [217, 0]
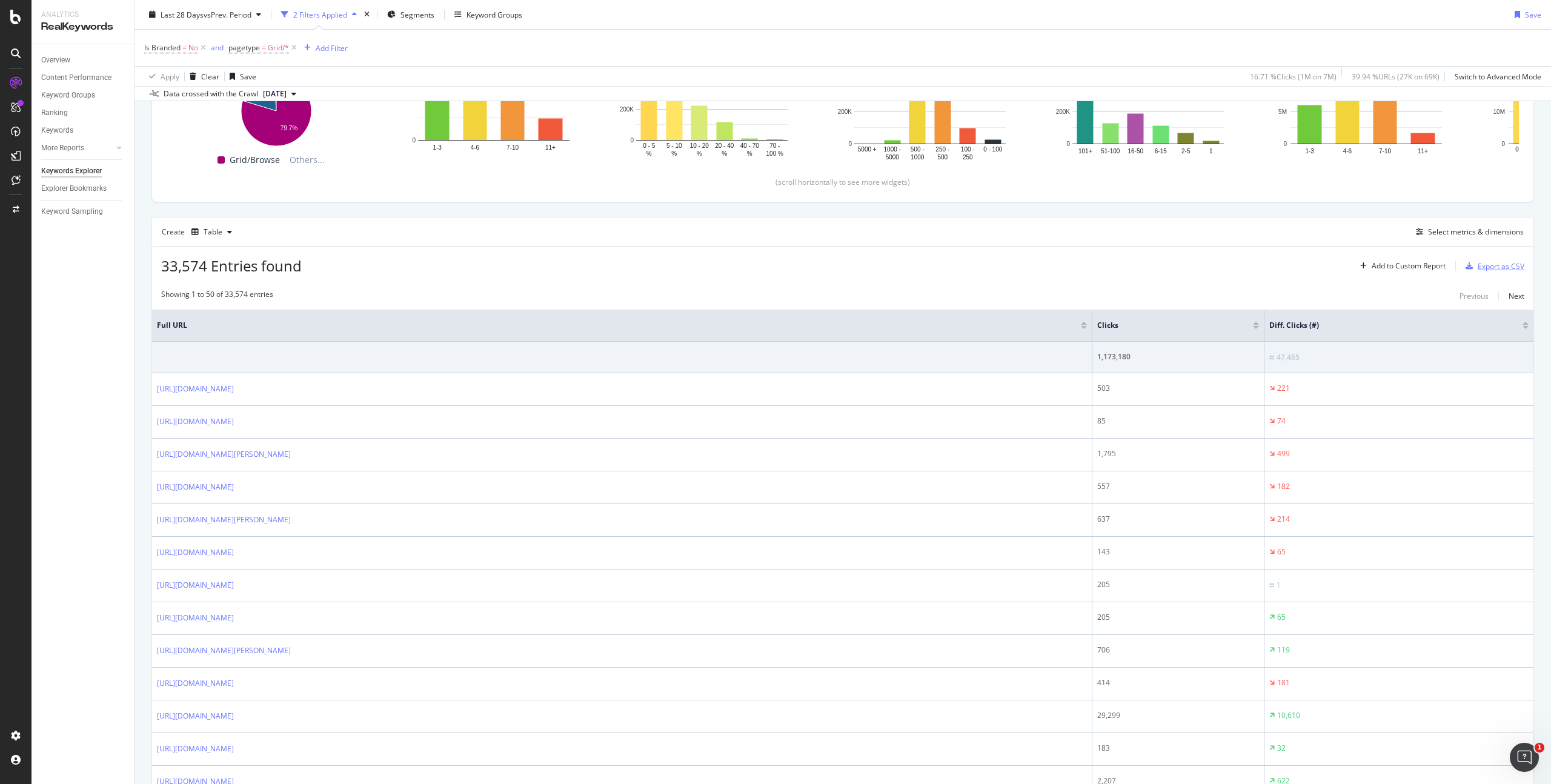
click at [1503, 267] on div "Export as CSV" at bounding box center [1501, 267] width 47 height 10
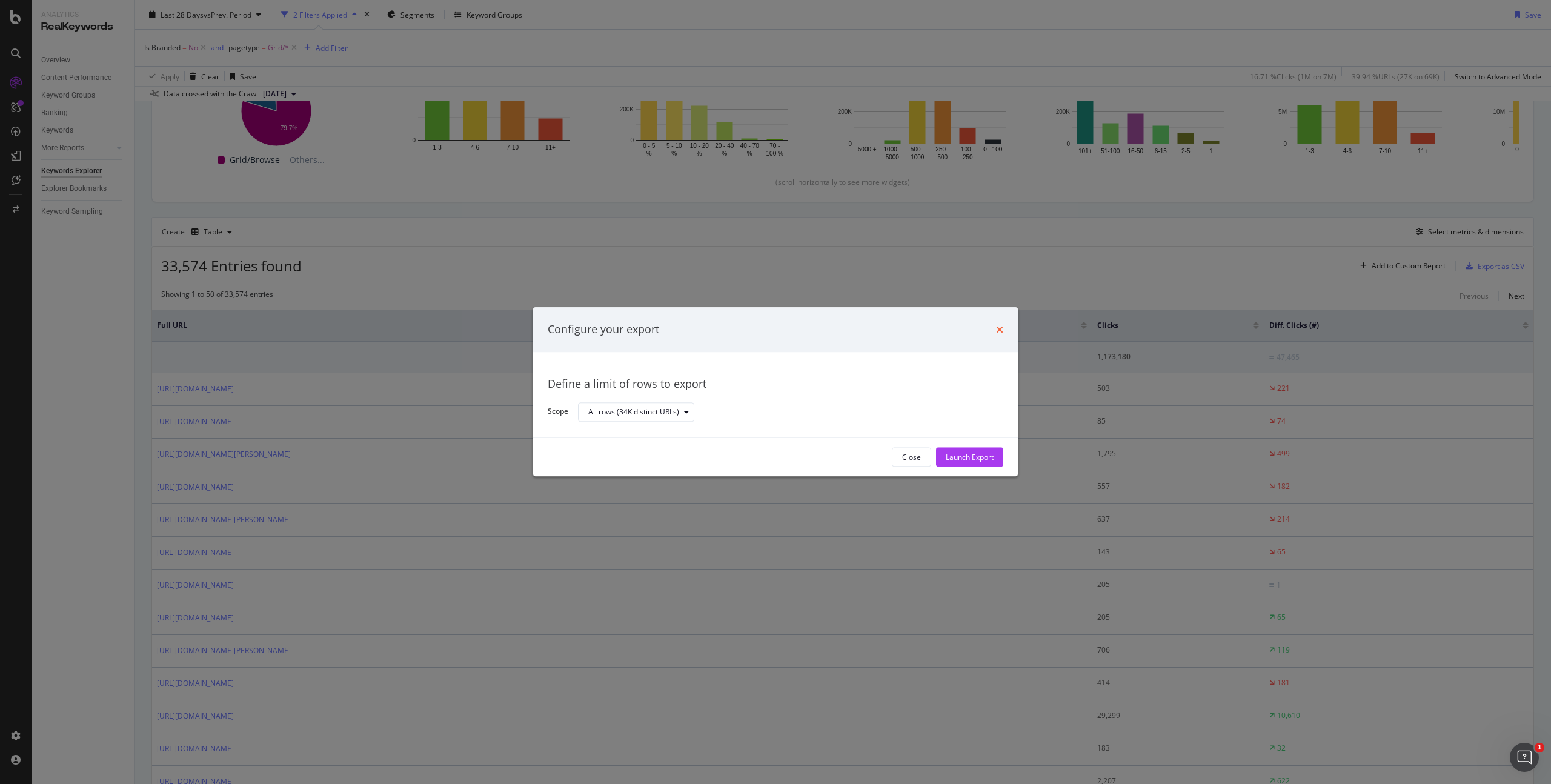
click at [998, 329] on icon "times" at bounding box center [999, 329] width 7 height 10
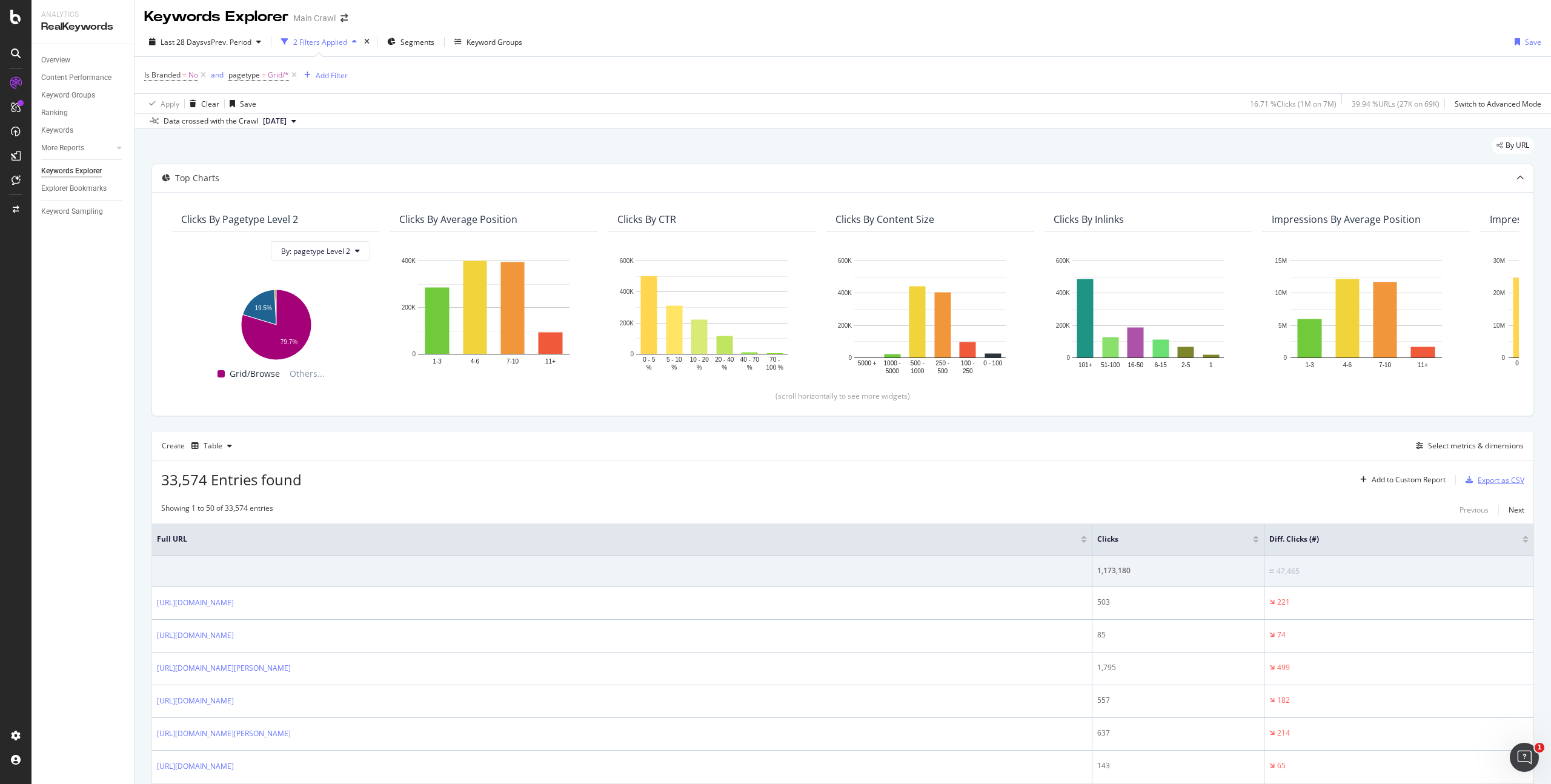
scroll to position [0, 0]
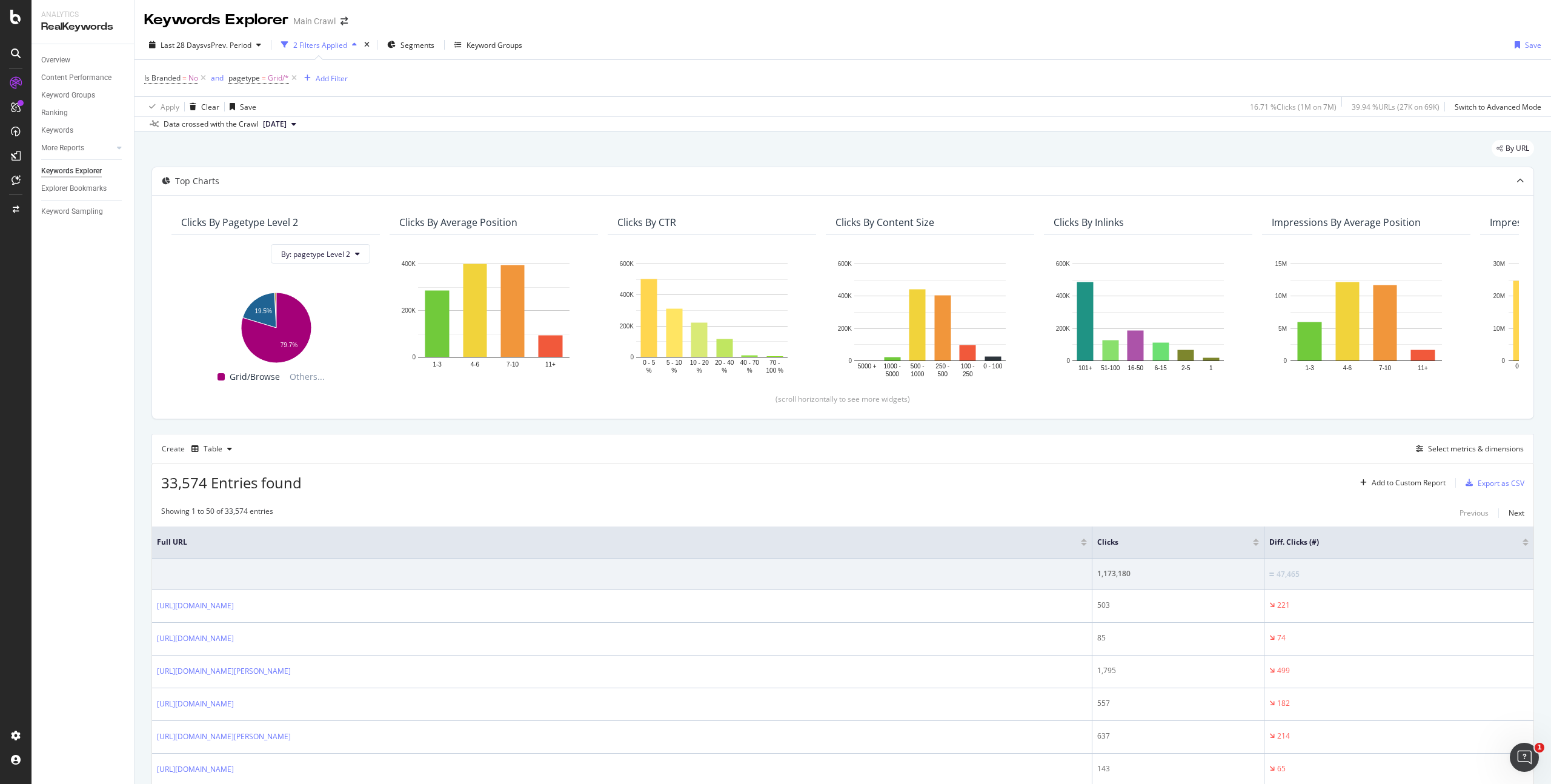
click at [296, 122] on icon at bounding box center [294, 124] width 5 height 7
click at [296, 165] on div "[DATE]" at bounding box center [278, 165] width 35 height 11
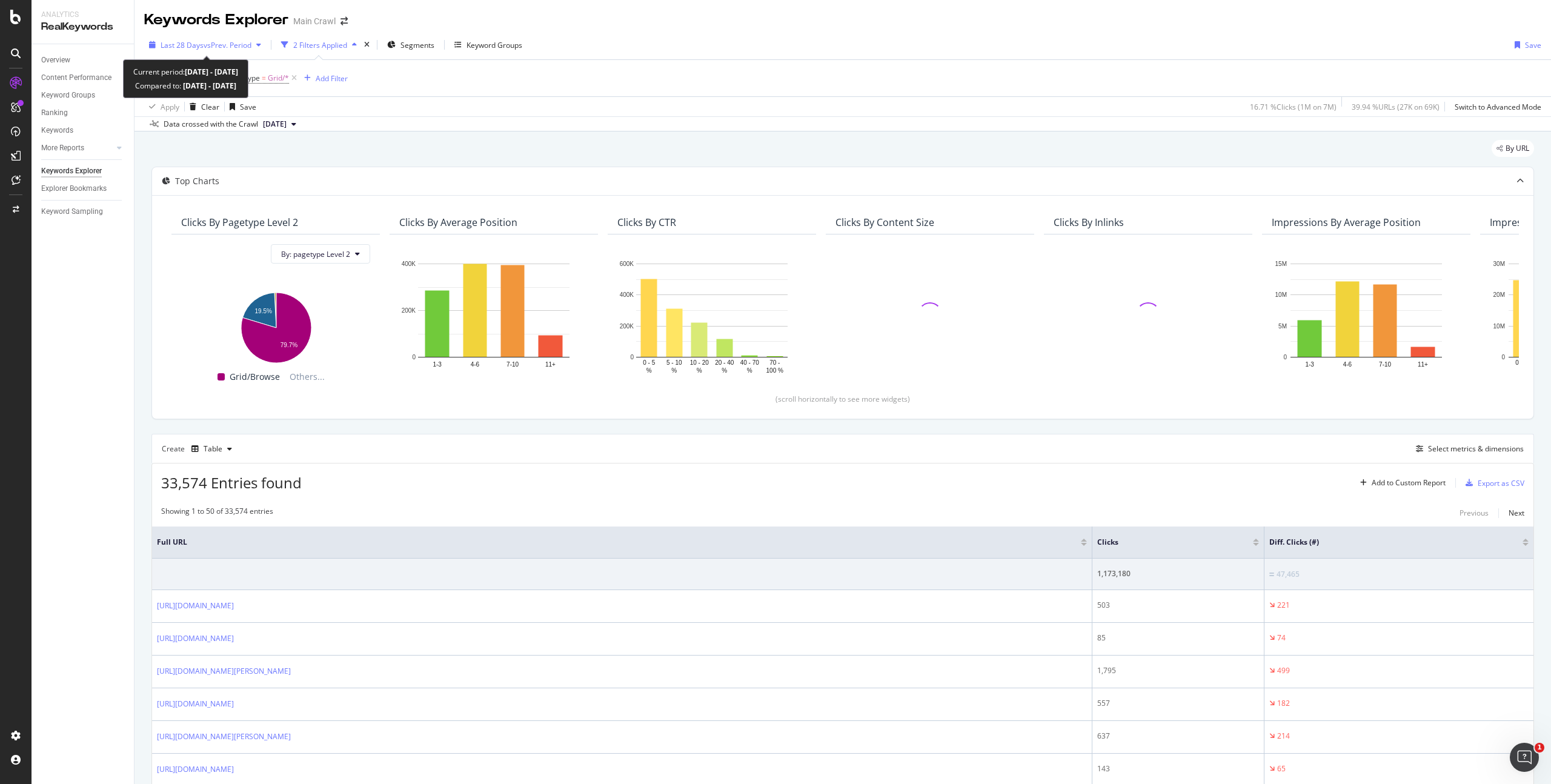
click at [259, 50] on div "Last 28 Days vs Prev. Period" at bounding box center [205, 45] width 122 height 18
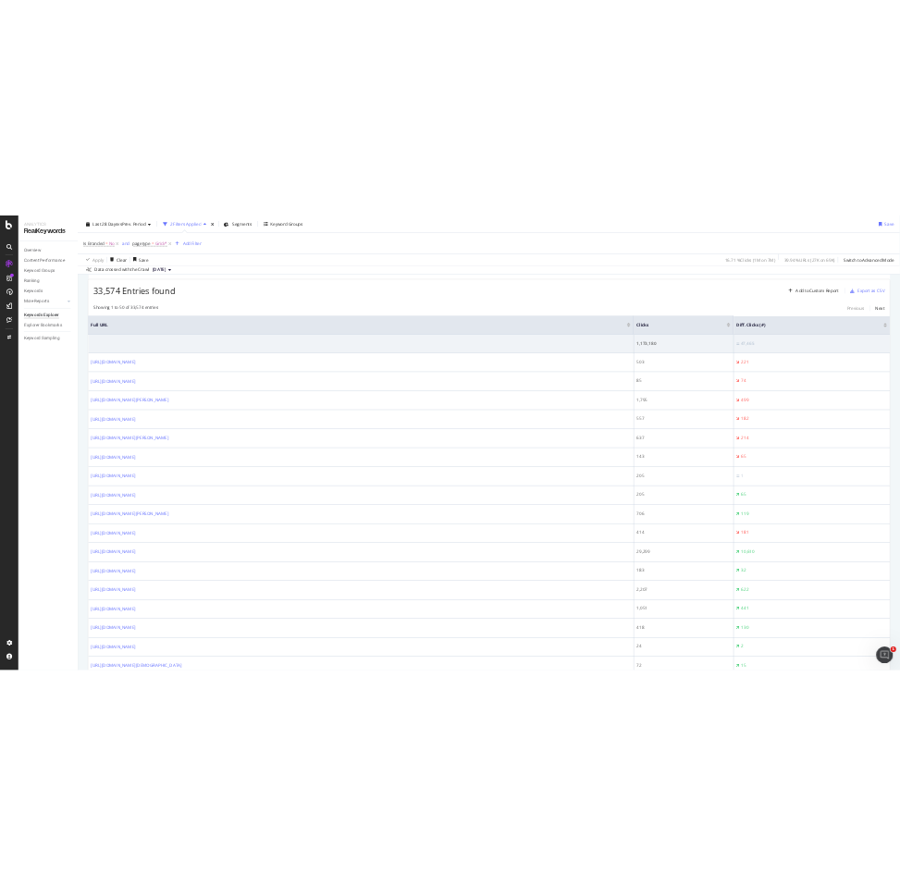
scroll to position [572, 0]
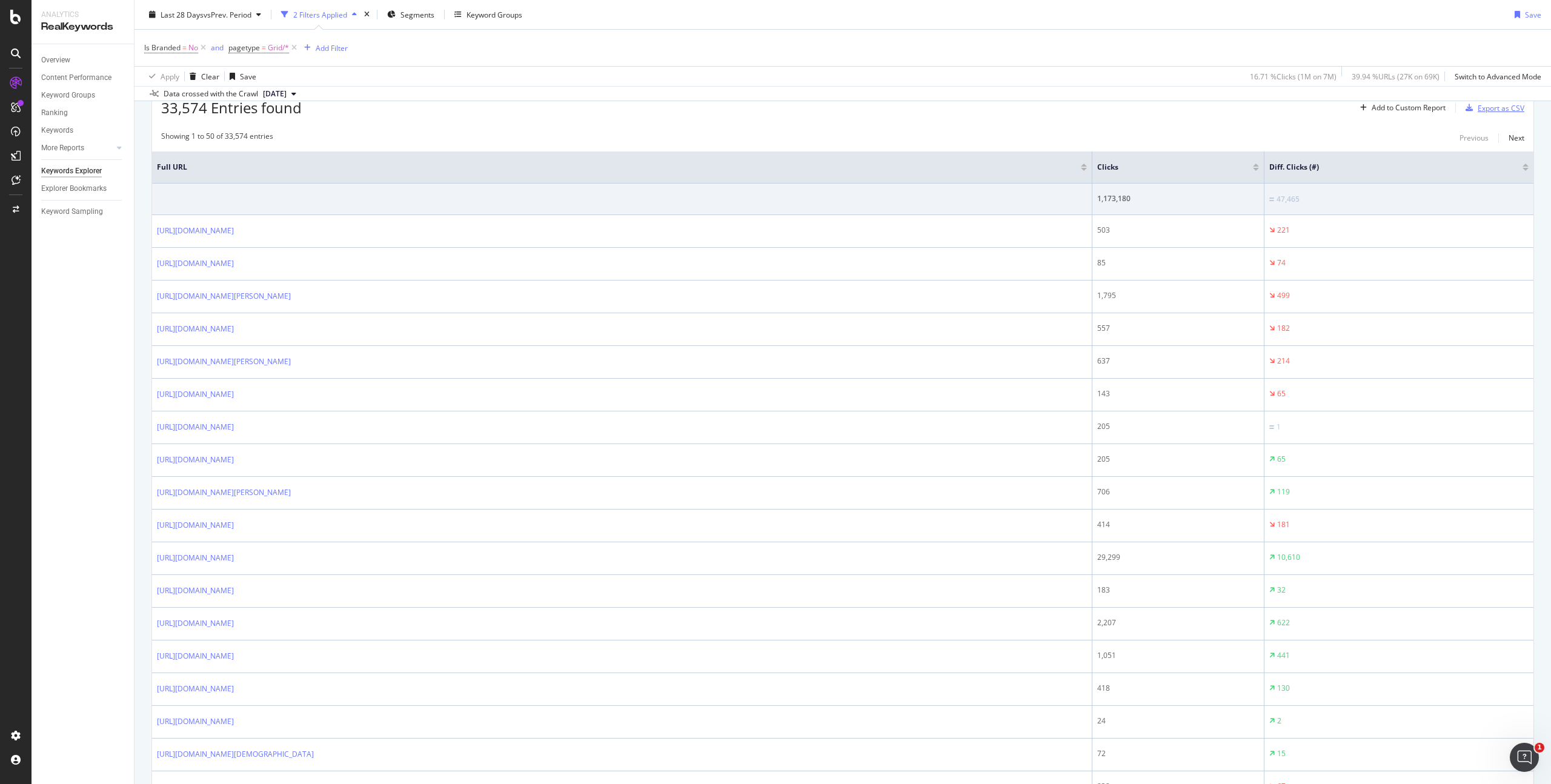
click at [1493, 108] on div "Export as CSV" at bounding box center [1501, 108] width 47 height 10
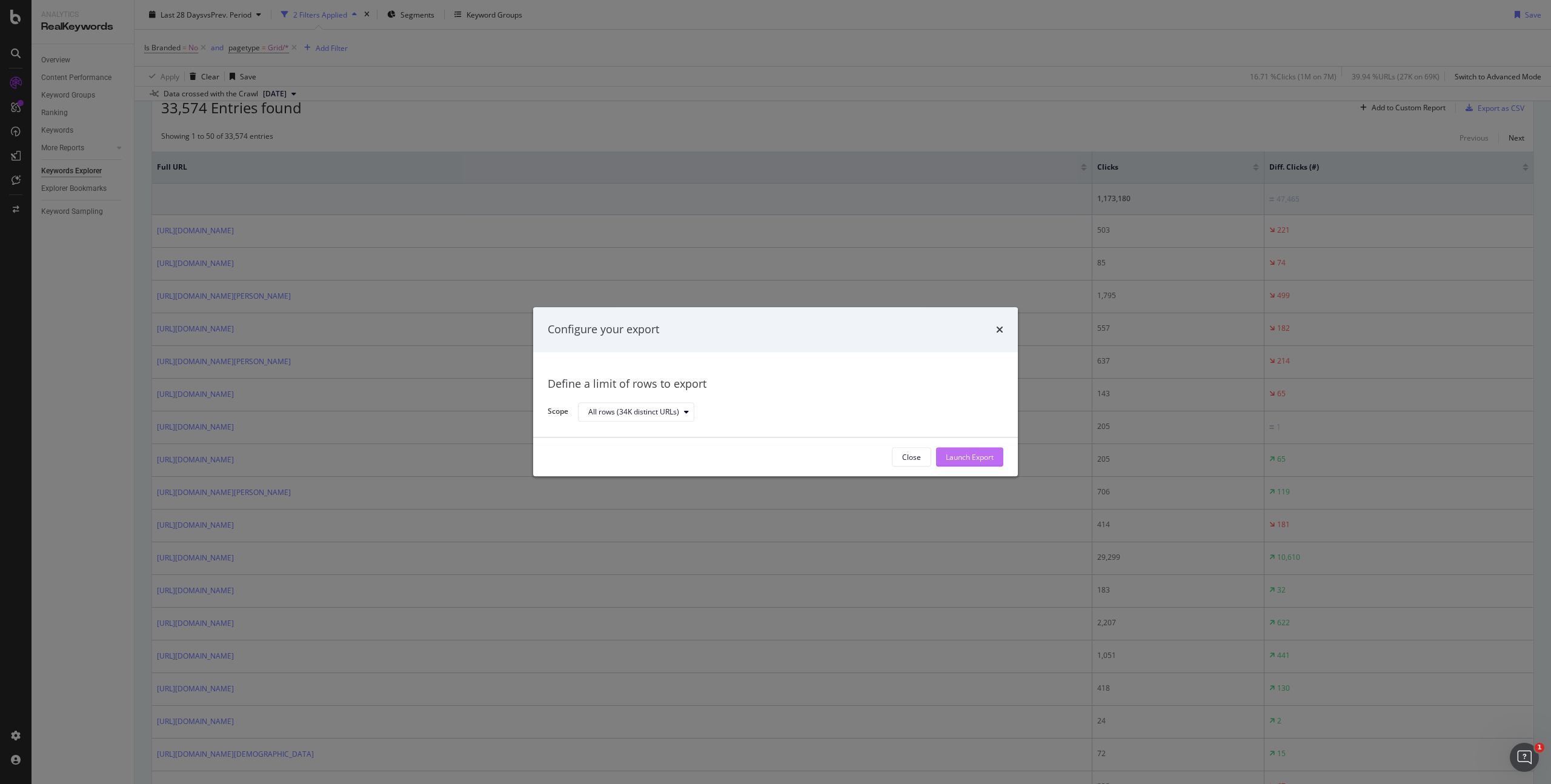
click at [999, 457] on button "Launch Export" at bounding box center [970, 457] width 67 height 20
